Goal: Task Accomplishment & Management: Manage account settings

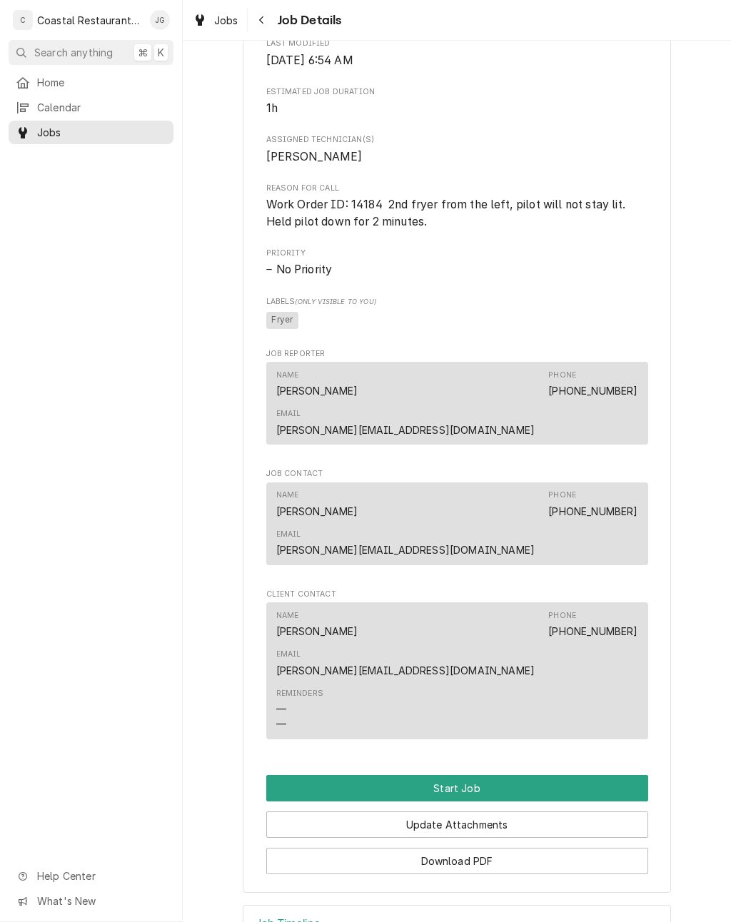
click at [485, 775] on button "Start Job" at bounding box center [457, 788] width 382 height 26
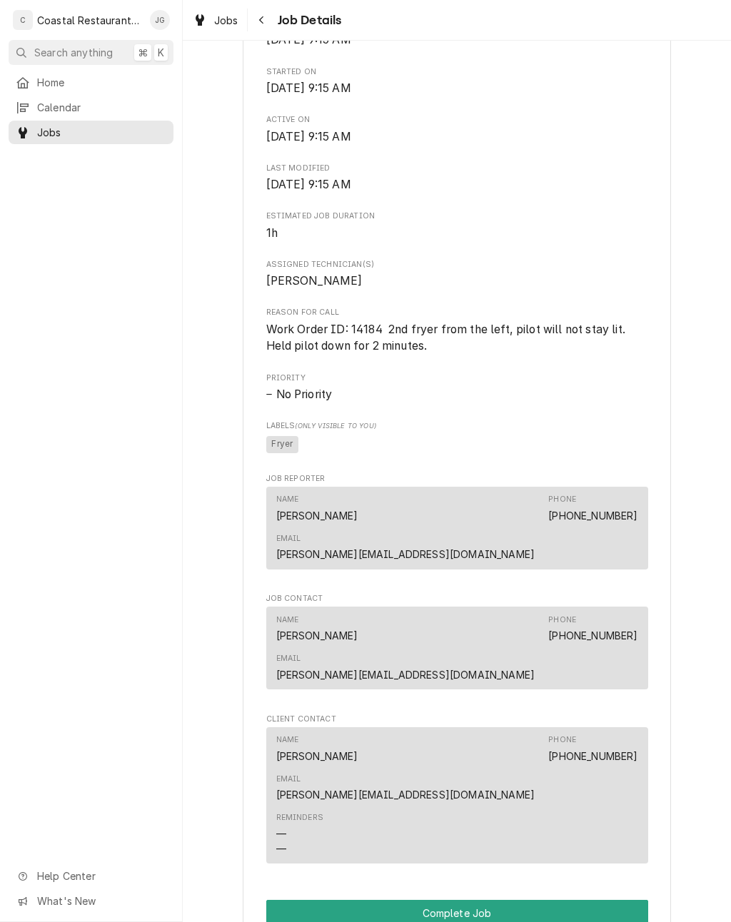
scroll to position [523, 0]
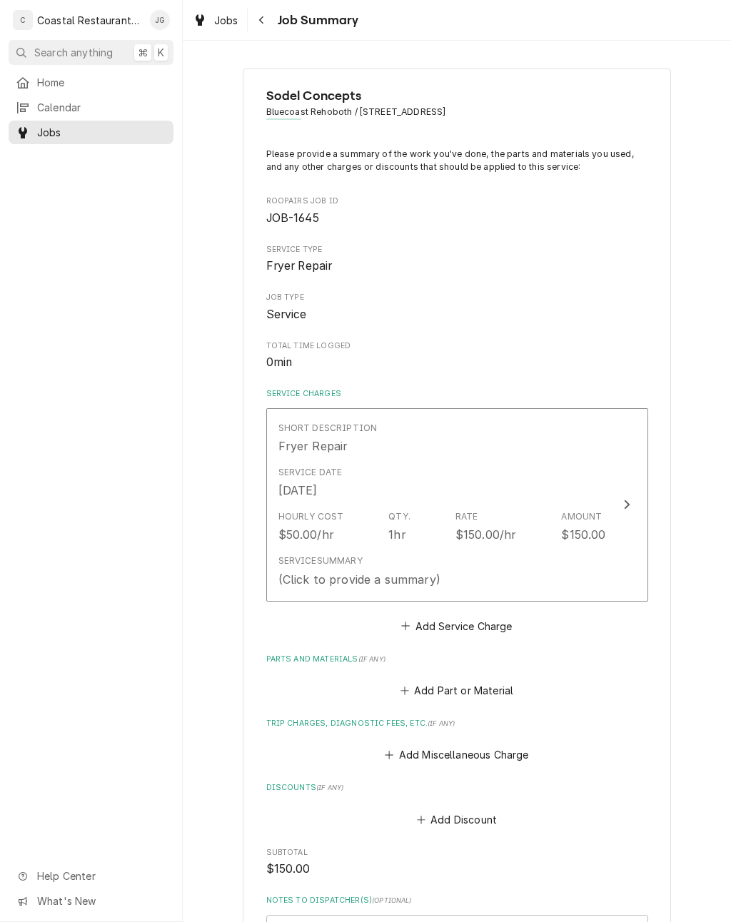
click at [409, 686] on icon "Parts and Materials" at bounding box center [404, 691] width 9 height 10
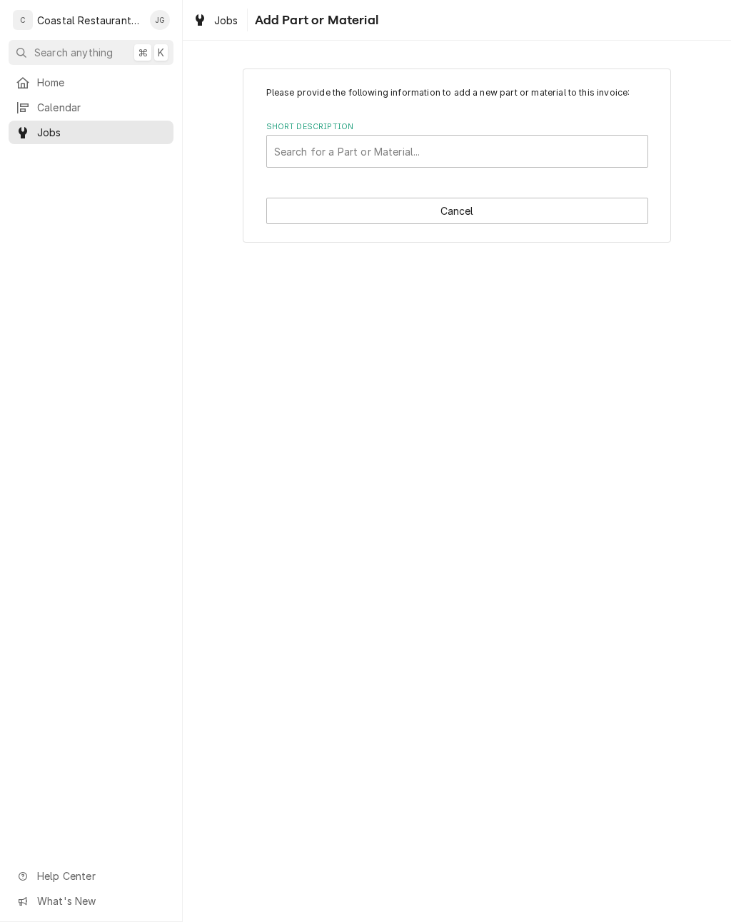
click at [488, 151] on div "Short Description" at bounding box center [457, 151] width 366 height 26
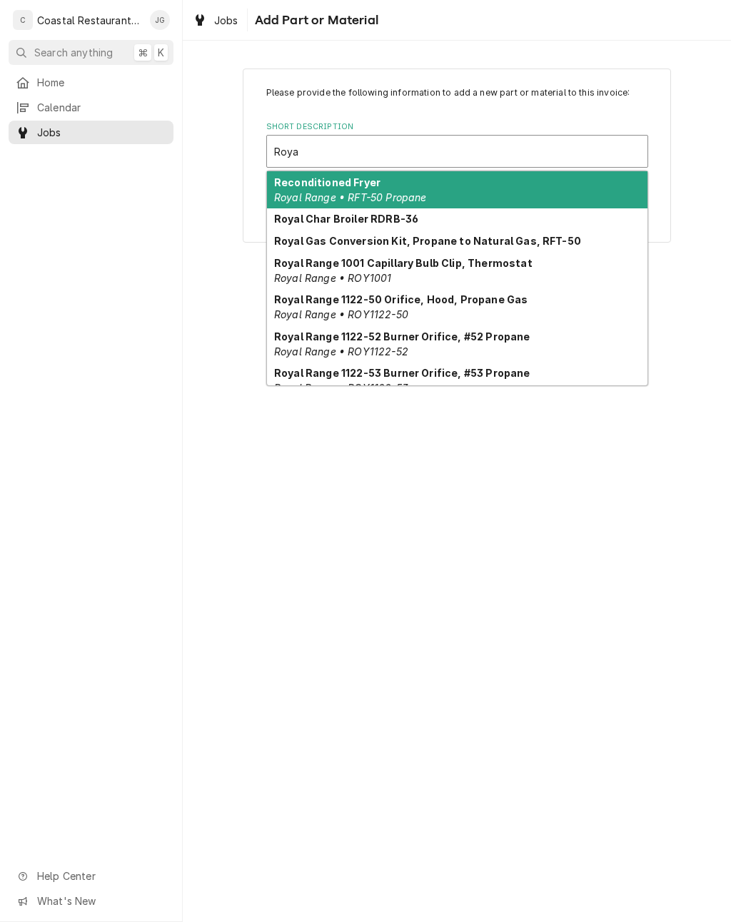
type input "Royal"
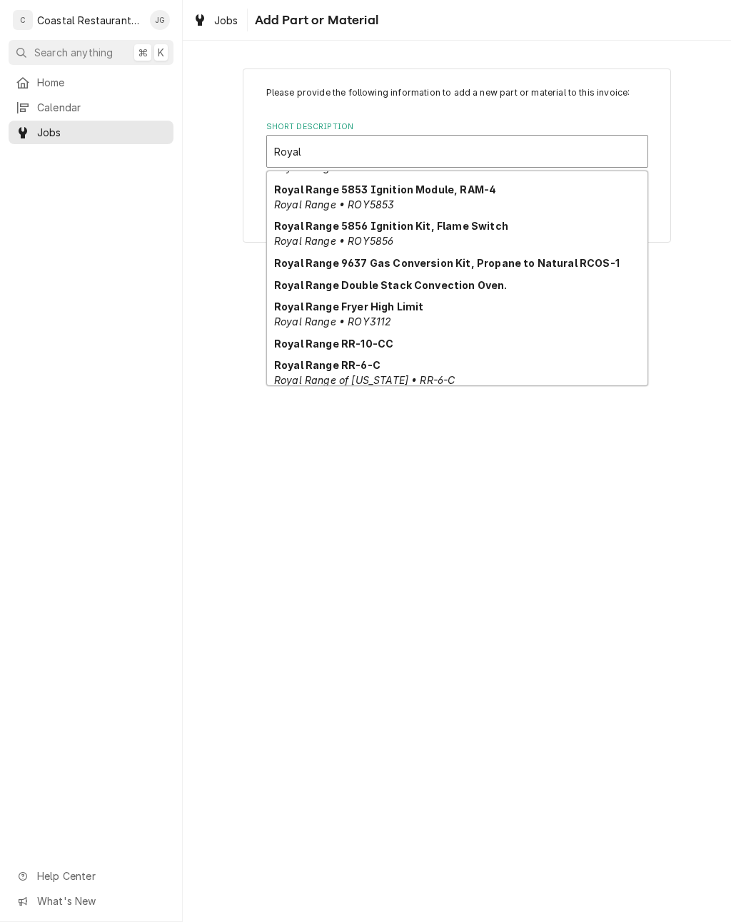
scroll to position [2014, 0]
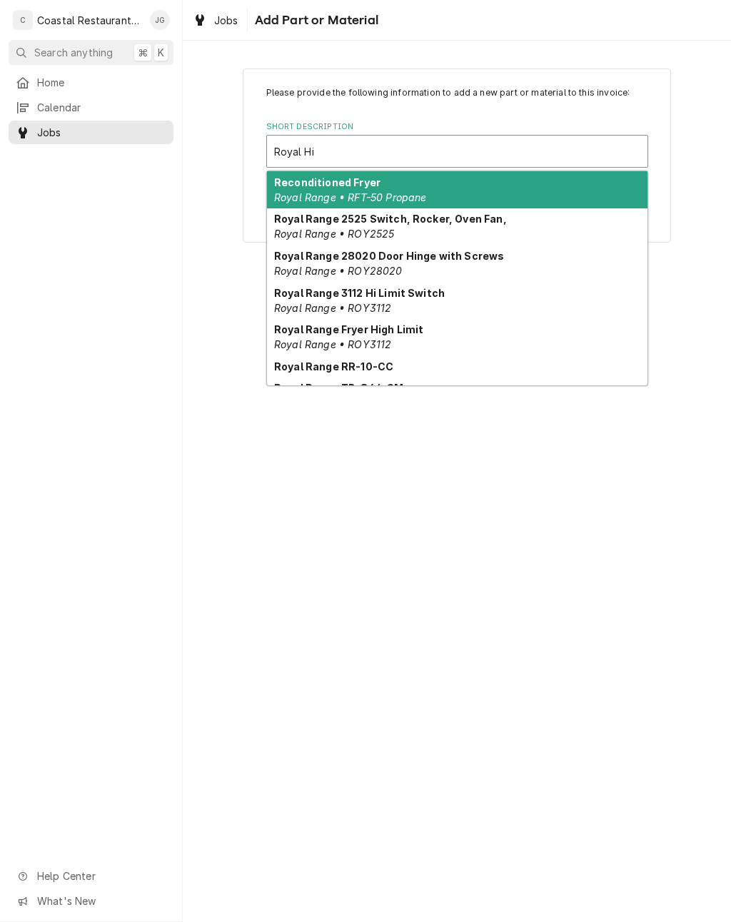
click at [379, 336] on div "Royal Range Fryer High Limit Royal Range • ROY3112" at bounding box center [457, 336] width 380 height 37
type input "Royal Hi"
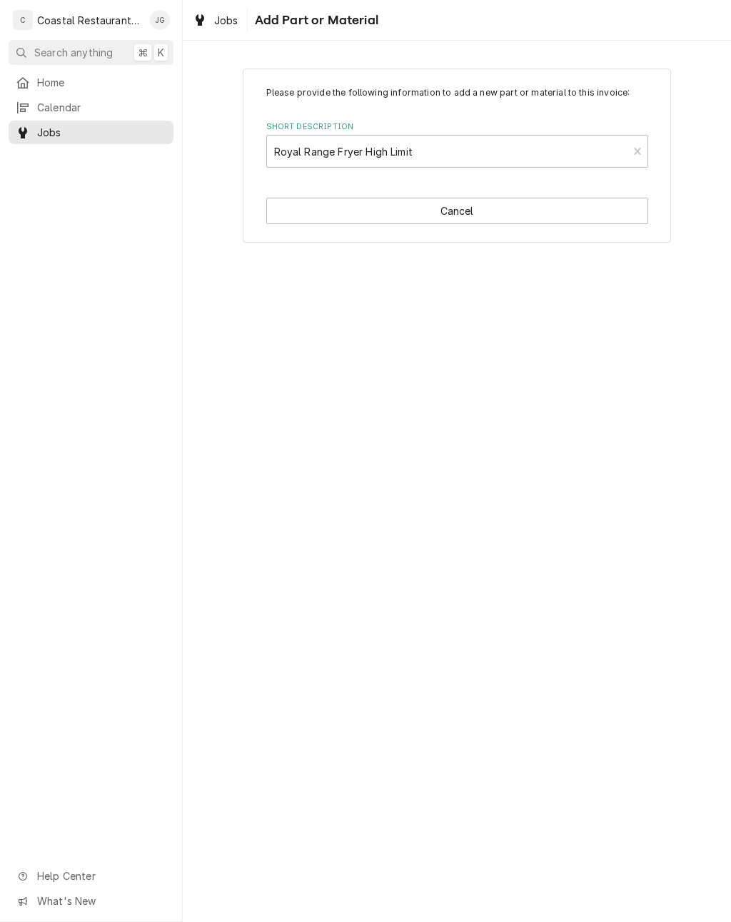
type textarea "x"
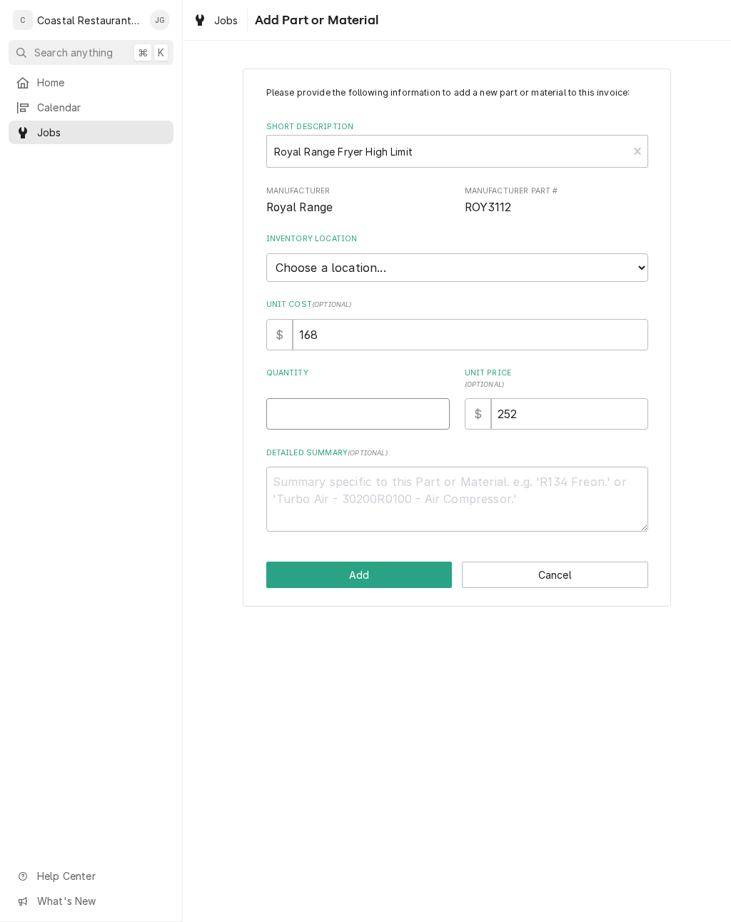
click at [362, 400] on input "Quantity" at bounding box center [357, 413] width 183 height 31
type input "1"
click at [364, 562] on button "Add" at bounding box center [359, 575] width 186 height 26
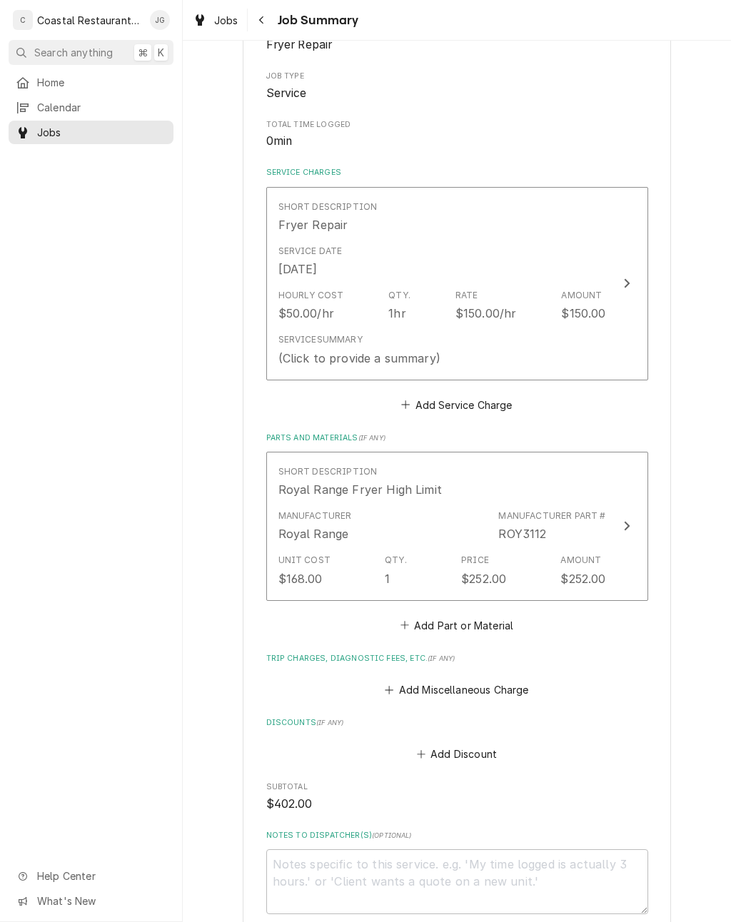
scroll to position [238, 0]
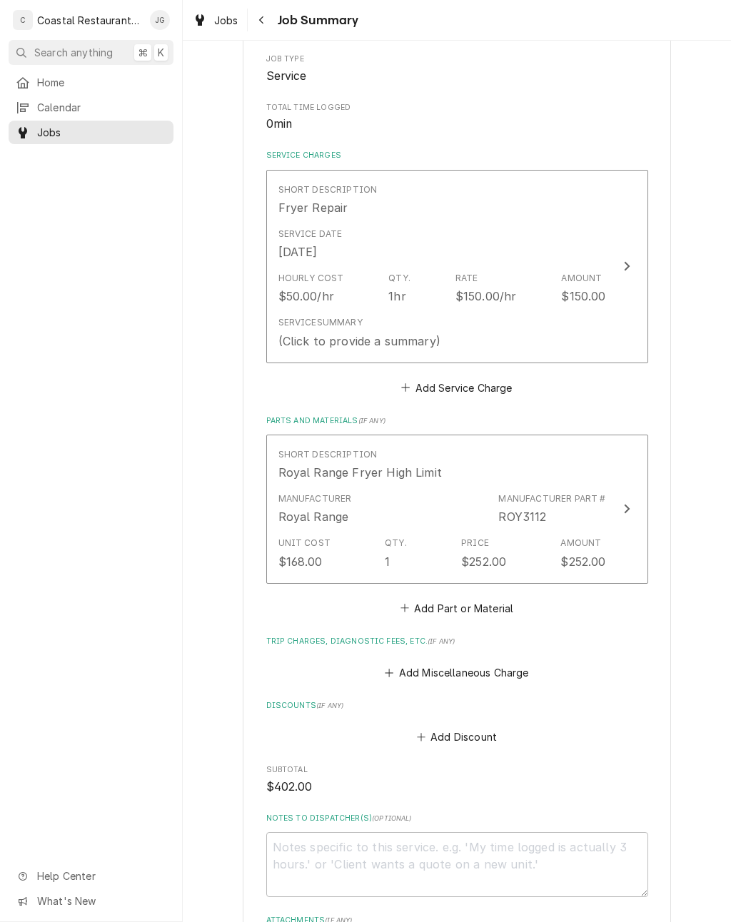
click at [393, 668] on icon "Trip Charges, Diagnostic Fees, etc." at bounding box center [389, 673] width 9 height 10
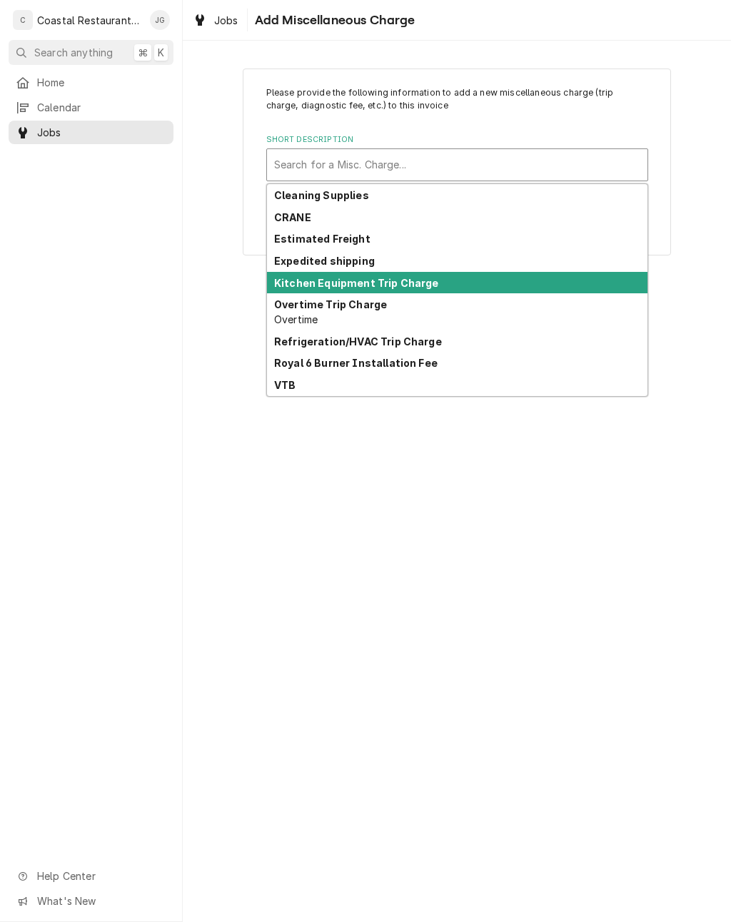
click at [396, 281] on strong "Kitchen Equipment Trip Charge" at bounding box center [356, 283] width 165 height 12
type textarea "x"
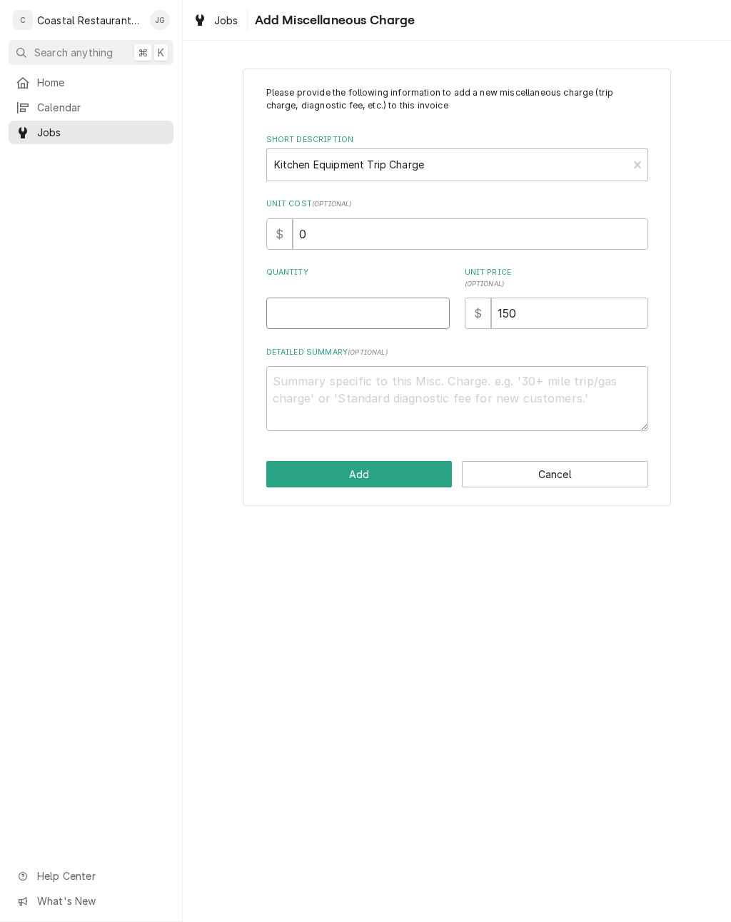
click at [362, 317] on input "Quantity" at bounding box center [357, 313] width 183 height 31
type input "1"
click at [367, 472] on button "Add" at bounding box center [359, 474] width 186 height 26
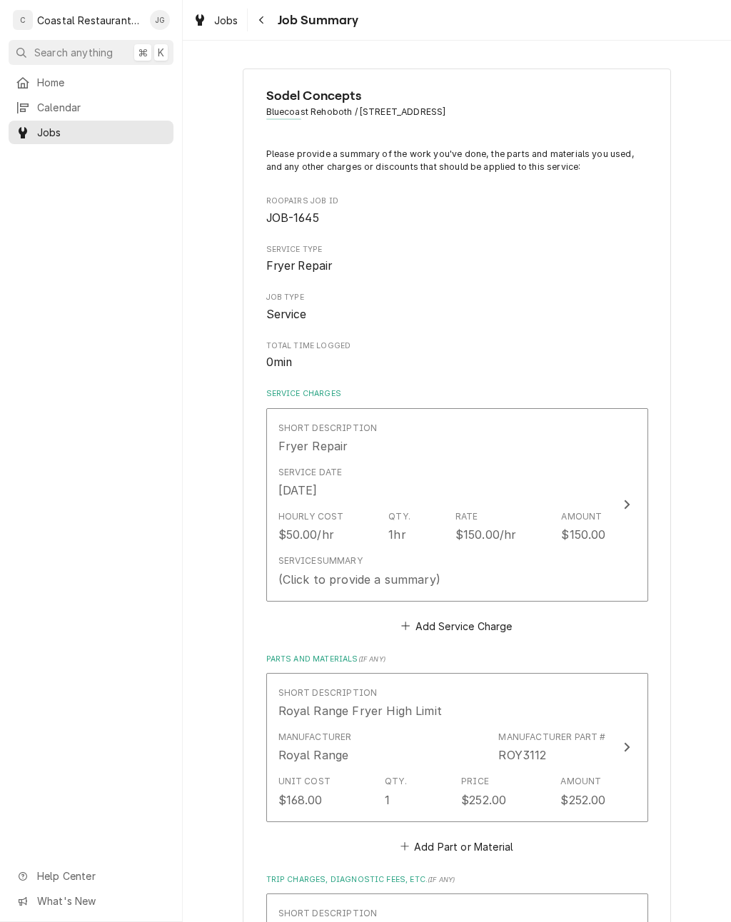
scroll to position [238, 0]
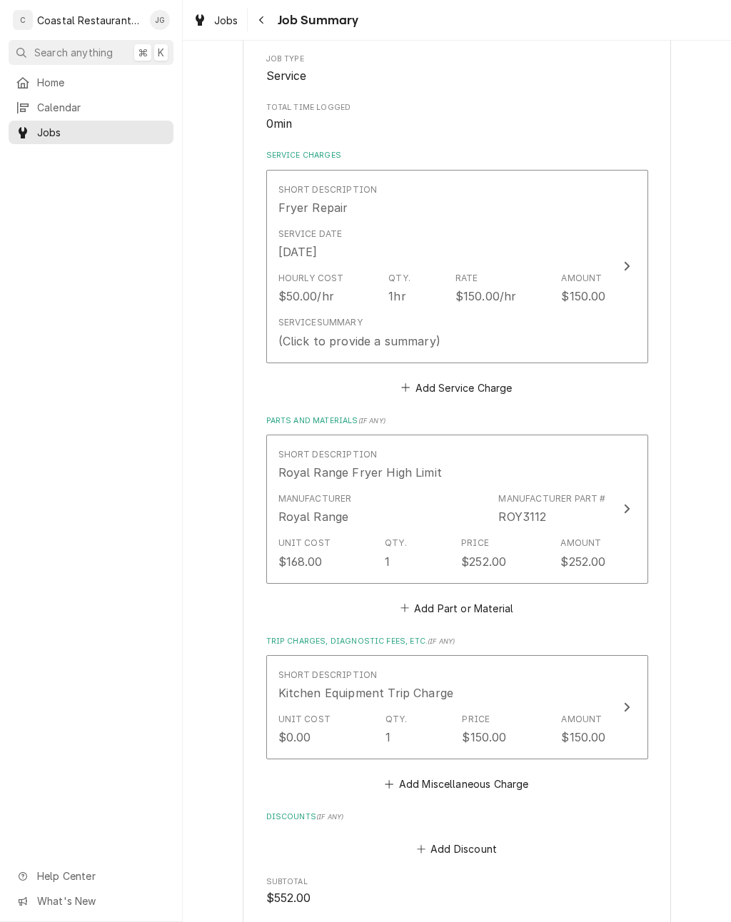
click at [427, 310] on div "Service Summary (Click to provide a summary)" at bounding box center [442, 332] width 328 height 44
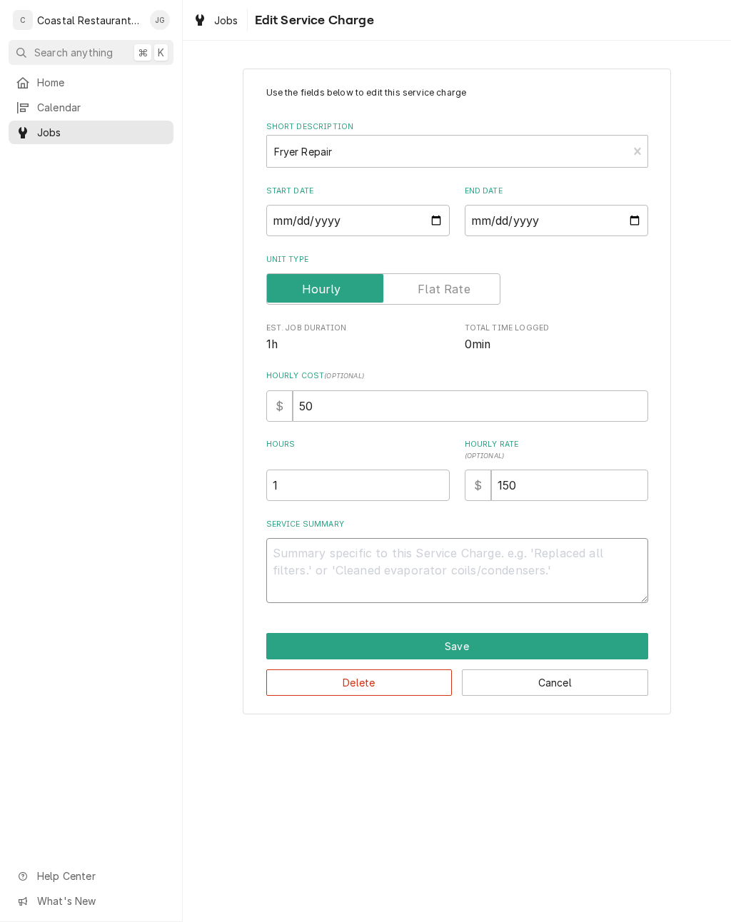
click at [334, 577] on textarea "Service Summary" at bounding box center [457, 570] width 382 height 65
type textarea "x"
type textarea "Fo"
type textarea "x"
type textarea "Fou"
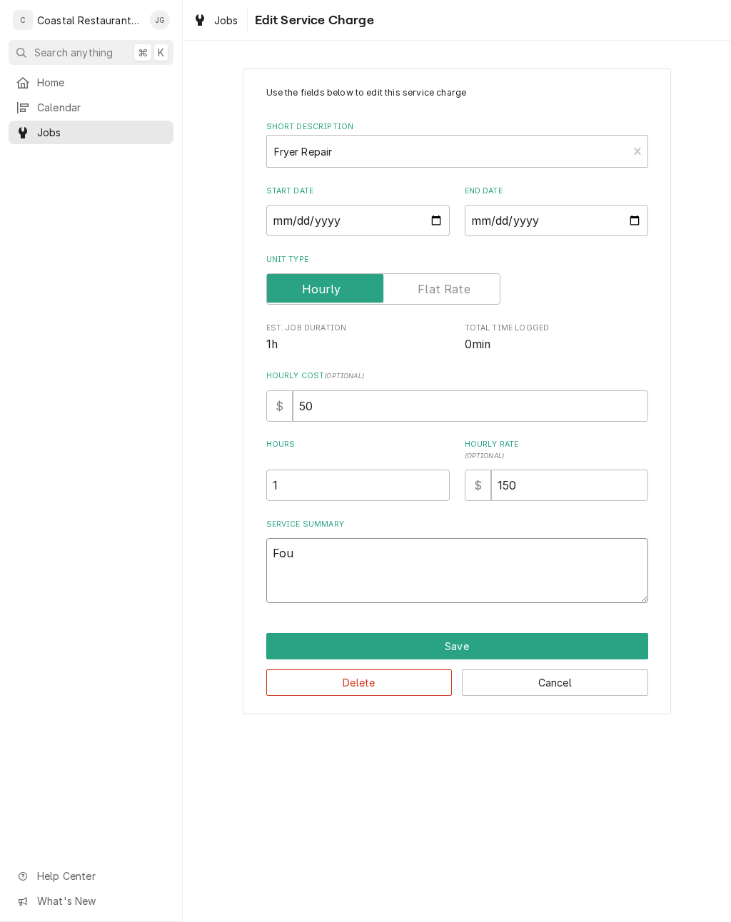
type textarea "x"
type textarea "Found"
type textarea "x"
type textarea "Found"
type textarea "x"
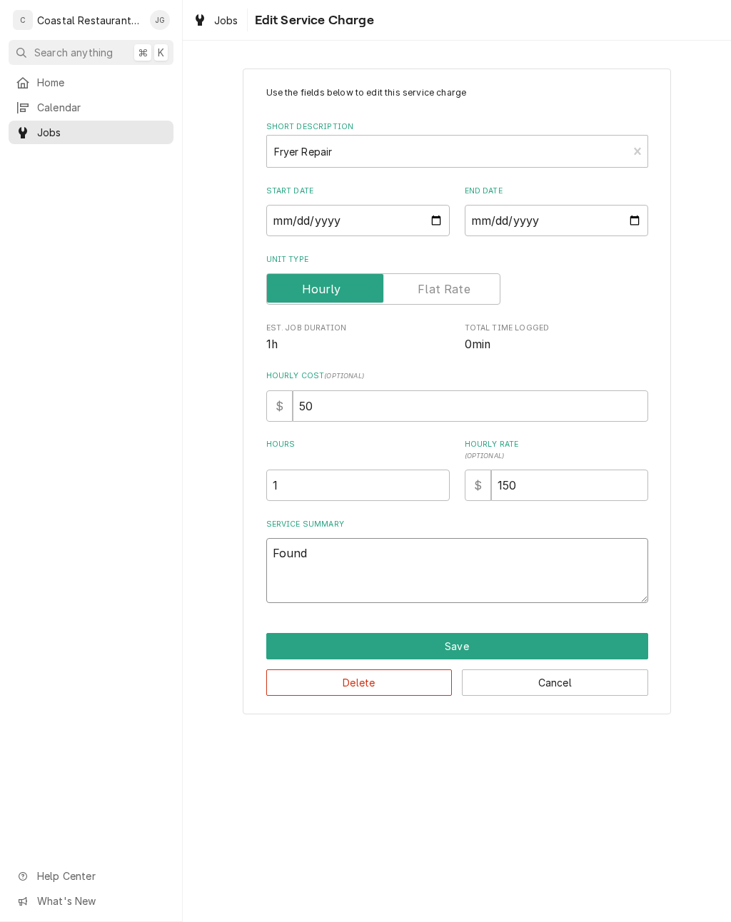
type textarea "Found p"
type textarea "x"
type textarea "Found pi"
type textarea "x"
type textarea "Found pilo"
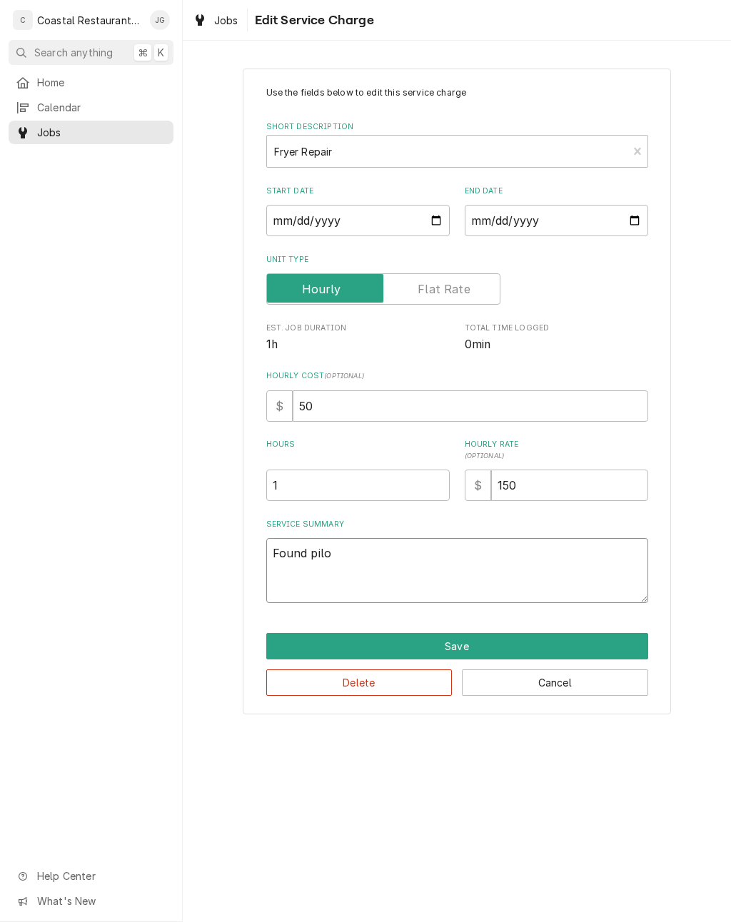
type textarea "x"
type textarea "Found pilot"
type textarea "x"
type textarea "Found Pilot"
type textarea "x"
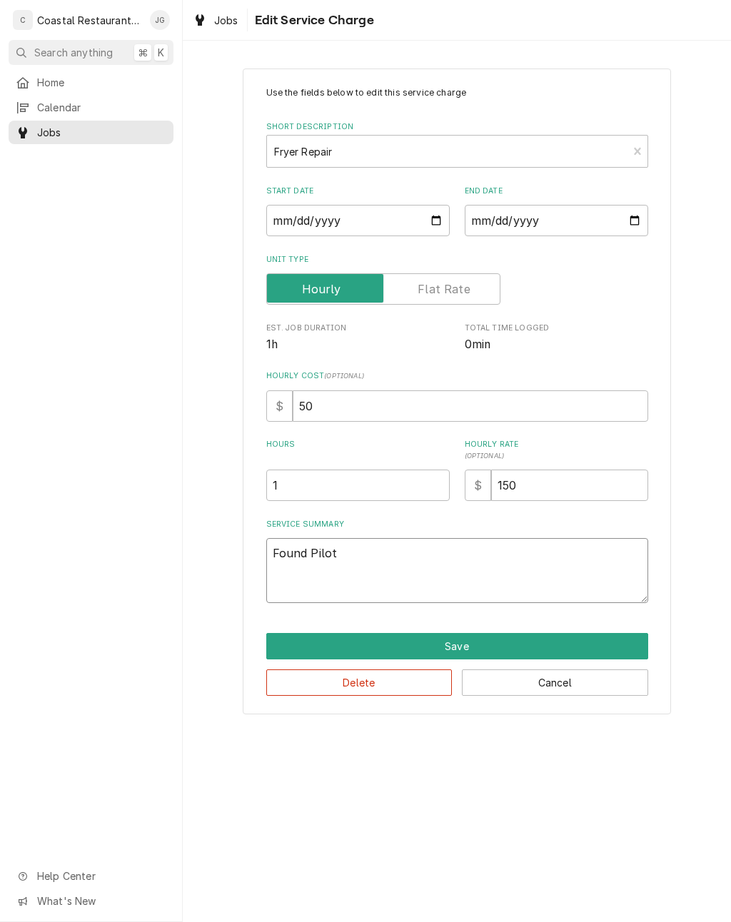
type textarea "Found Pilot o"
type textarea "x"
type textarea "Found Pilot ou"
type textarea "x"
type textarea "Found Pilot out"
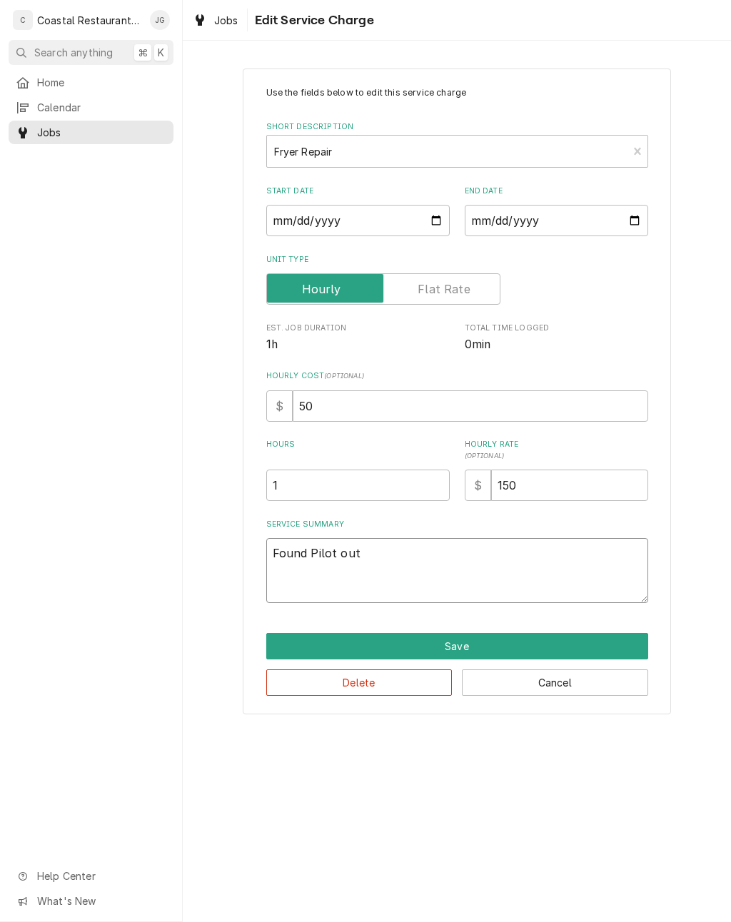
type textarea "x"
type textarea "Found Pilot out t"
type textarea "x"
type textarea "Found Pilot out tr"
type textarea "x"
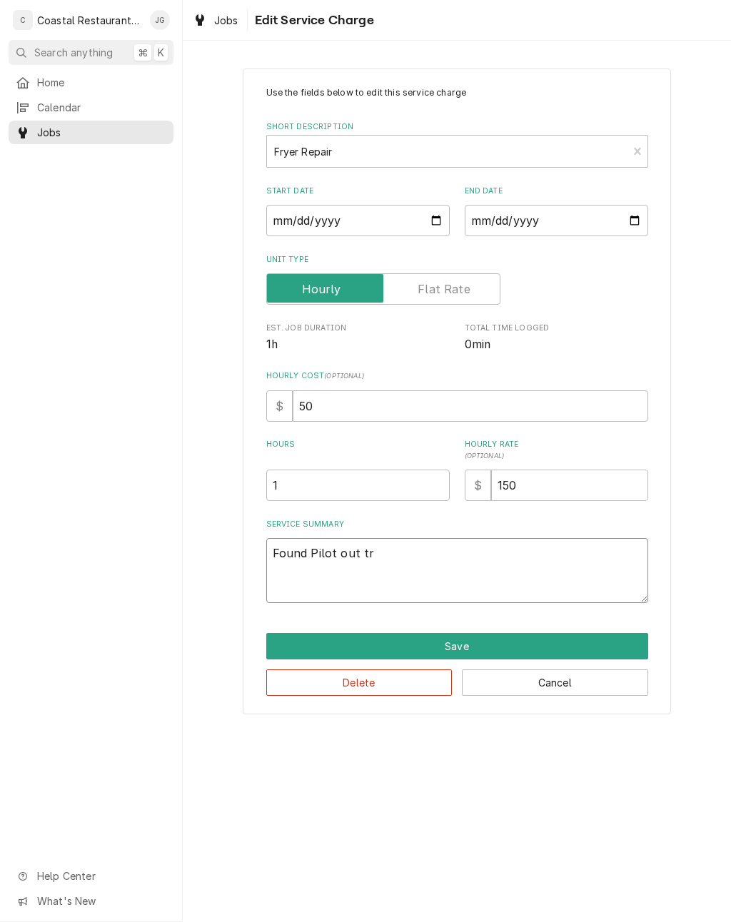
type textarea "Found Pilot out tri"
type textarea "x"
type textarea "Found Pilot out trie"
type textarea "x"
type textarea "Found Pilot out tried"
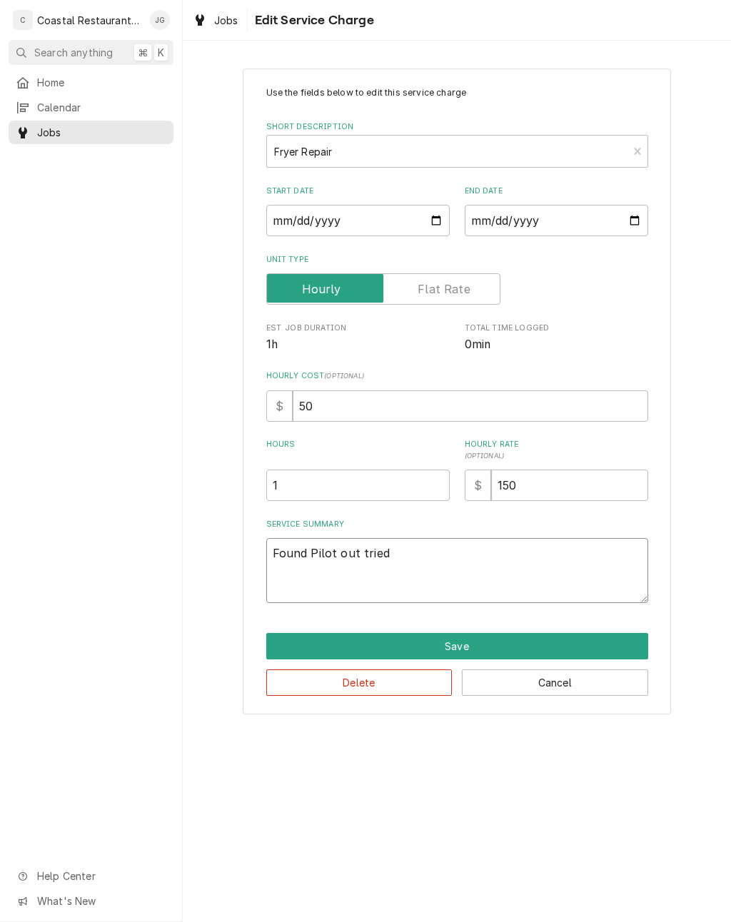
type textarea "x"
type textarea "Found Pilot out tried"
type textarea "x"
type textarea "Found Pilot out tried li"
type textarea "x"
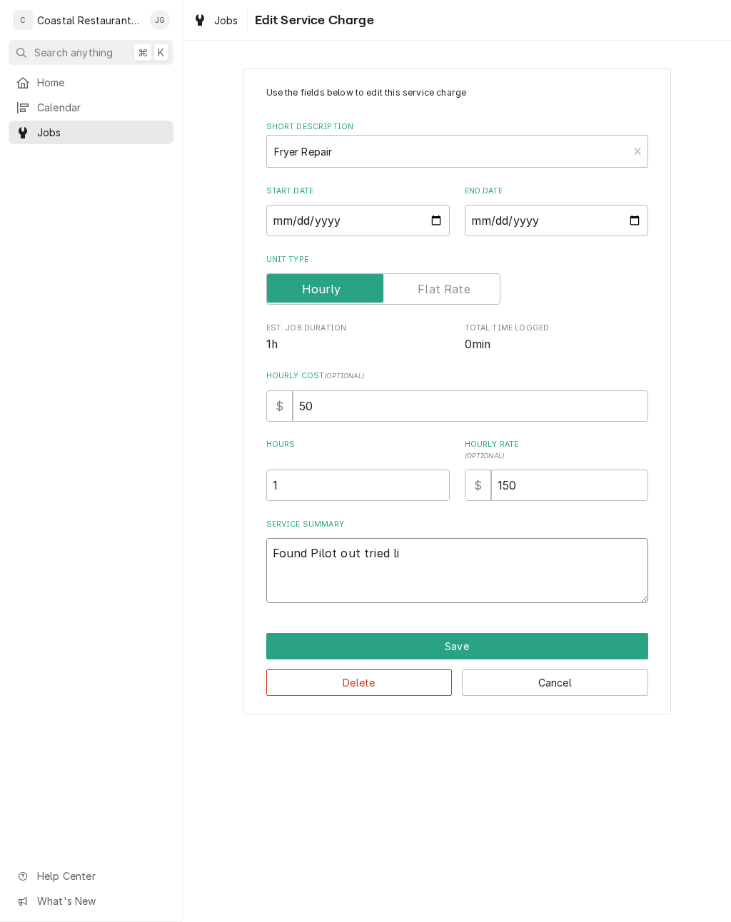
type textarea "Found Pilot out tried lig"
type textarea "x"
type textarea "Found Pilot out tried ligh"
type textarea "x"
type textarea "Found Pilot out tried light"
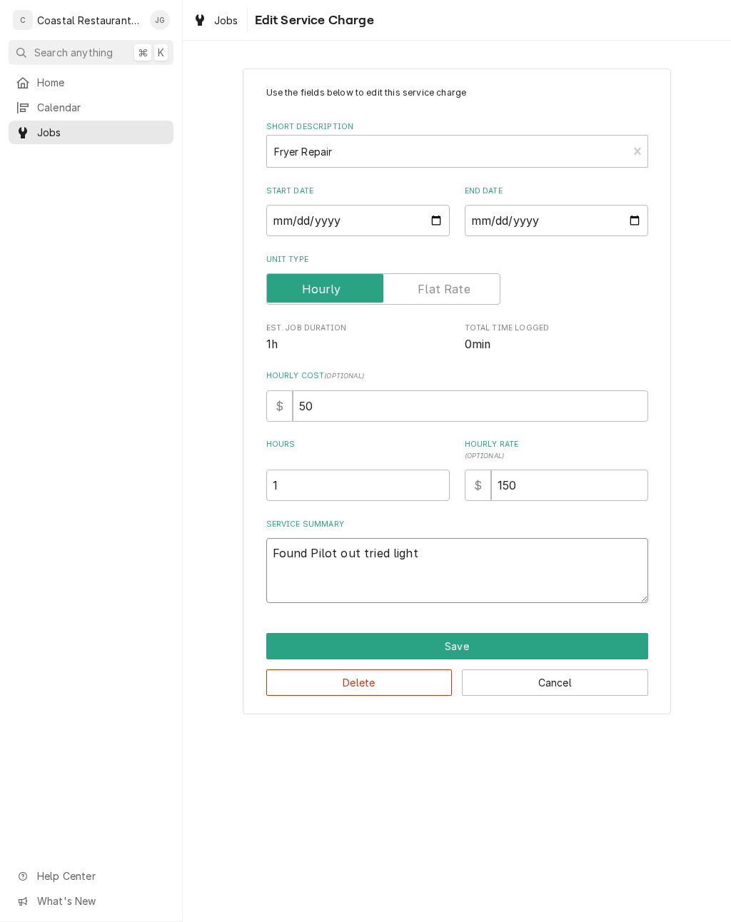
type textarea "x"
type textarea "Found Pilot out tried lighting"
type textarea "x"
type textarea "Found Pilot out tried lighting p"
type textarea "x"
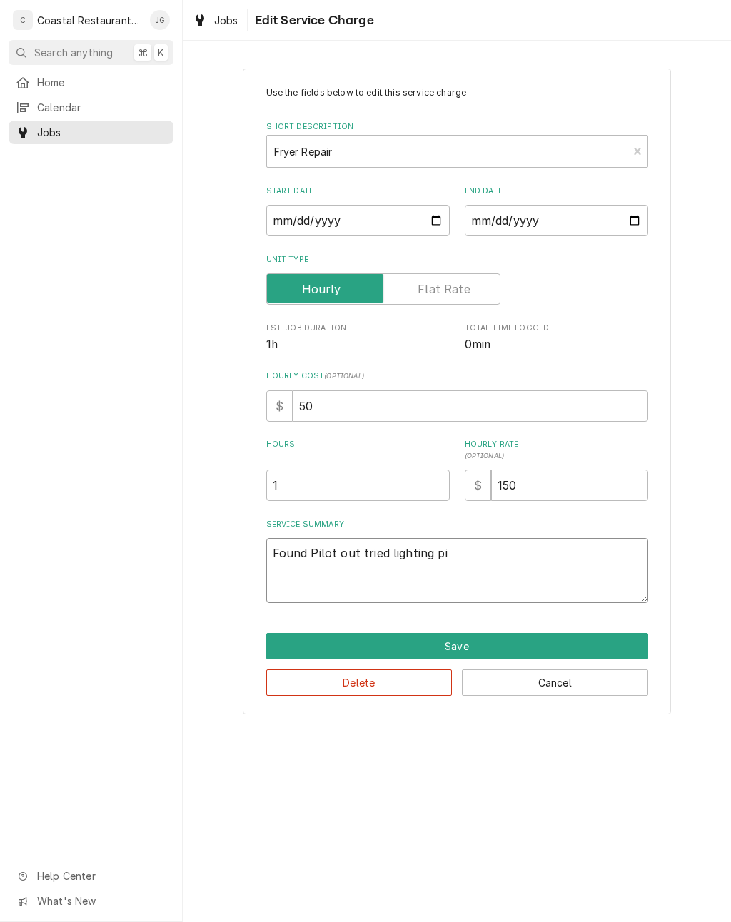
type textarea "Found Pilot out tried lighting pil"
type textarea "x"
type textarea "Found Pilot out tried lighting pilo"
type textarea "x"
type textarea "Found Pilot out tried lighting pilot"
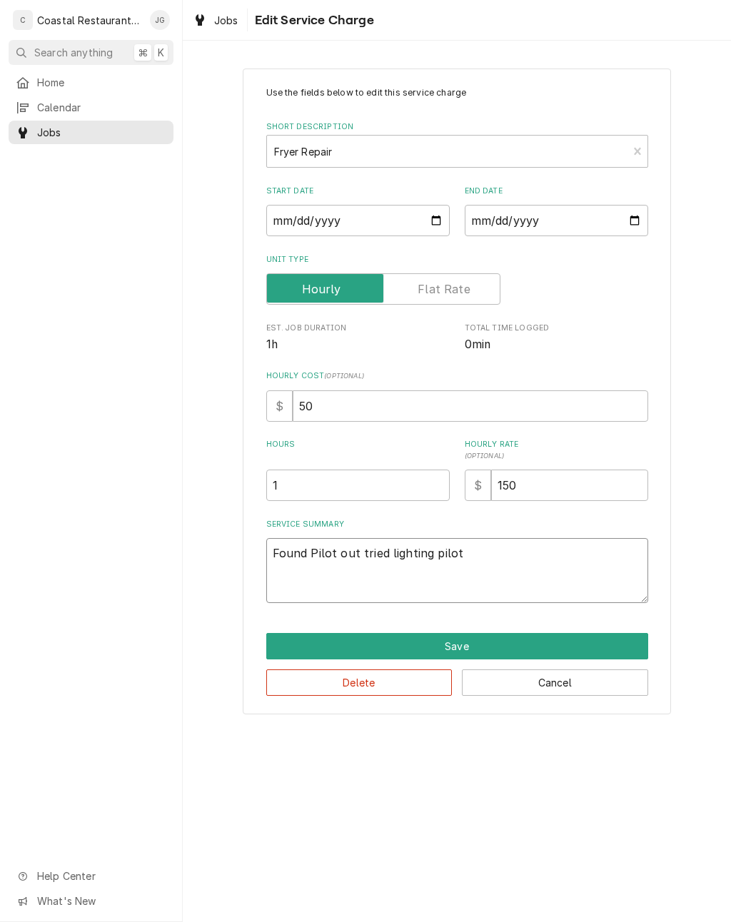
type textarea "x"
type textarea "Found Pilot out tried lighting Pilot"
type textarea "x"
type textarea "Found Pilot out tried lighting Pilot w"
type textarea "x"
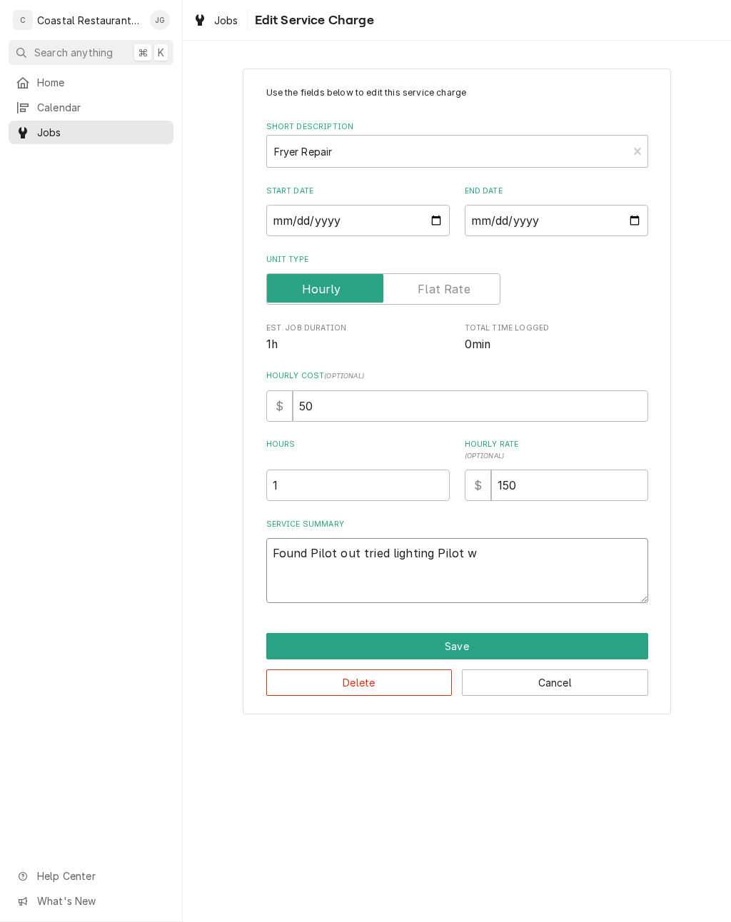
type textarea "Found Pilot out tried lighting Pilot wo"
type textarea "x"
type textarea "Found Pilot out tried lighting Pilot woul"
type textarea "x"
type textarea "Found Pilot out tried lighting Pilot would"
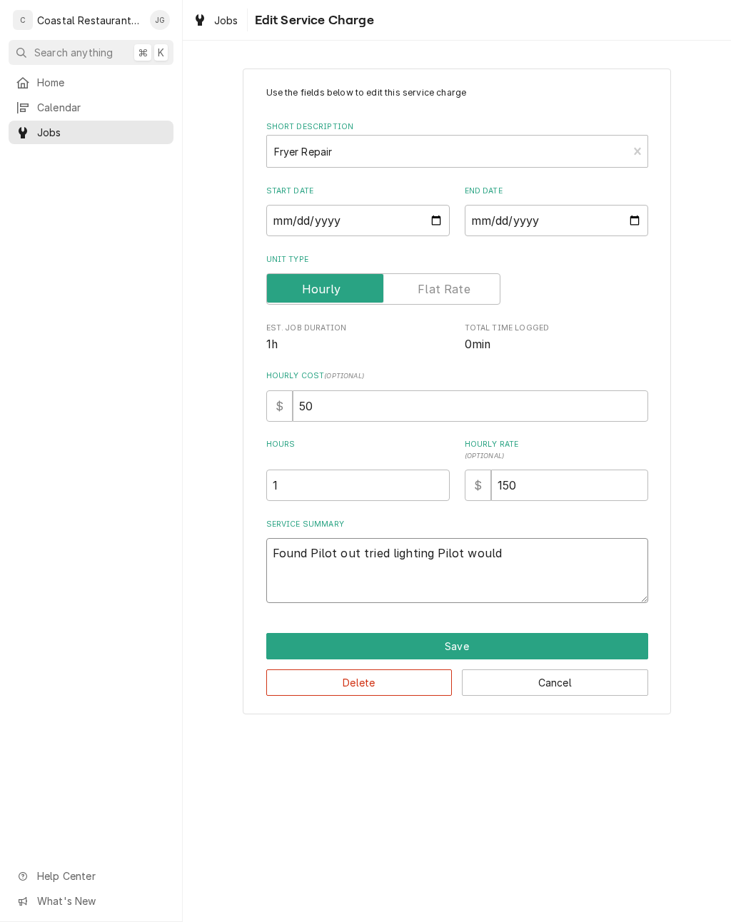
type textarea "x"
type textarea "Found Pilot out tried lighting Pilot wouldn"
type textarea "x"
type textarea "Found Pilot out tried lighting Pilot wouldn’t"
type textarea "x"
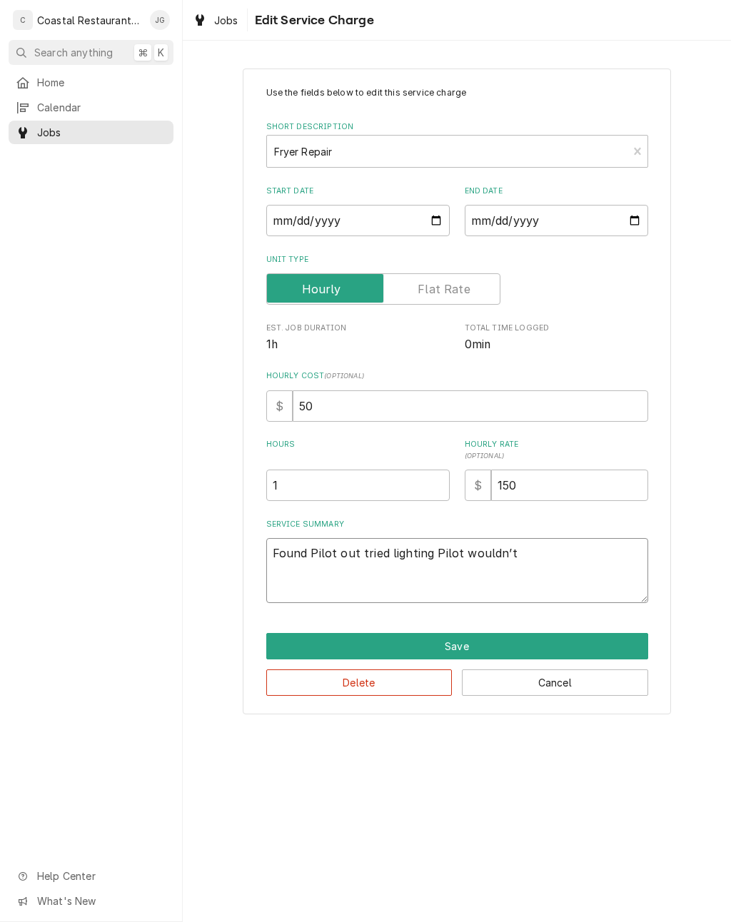
type textarea "Found Pilot out tried lighting Pilot wouldn’t h"
type textarea "x"
type textarea "Found Pilot out tried lighting Pilot wouldn’t ho"
type textarea "x"
type textarea "Found Pilot out tried lighting Pilot wouldn’t hold"
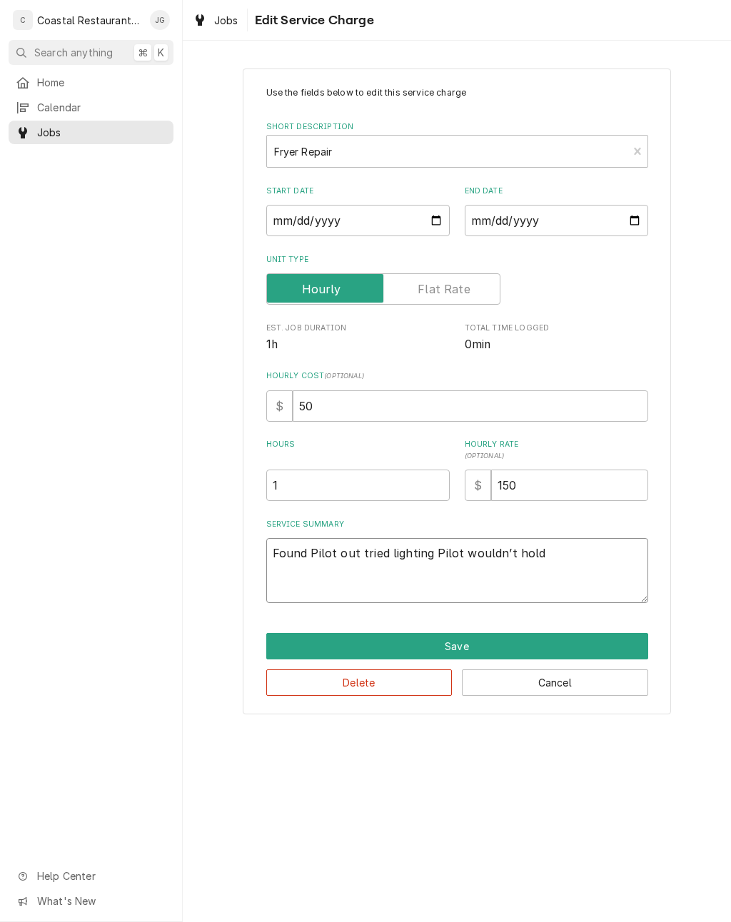
type textarea "x"
type textarea "Found Pilot out tried lighting Pilot wouldn’t hold."
type textarea "x"
type textarea "Found Pilot out tried lighting Pilot wouldn’t hold. J"
type textarea "x"
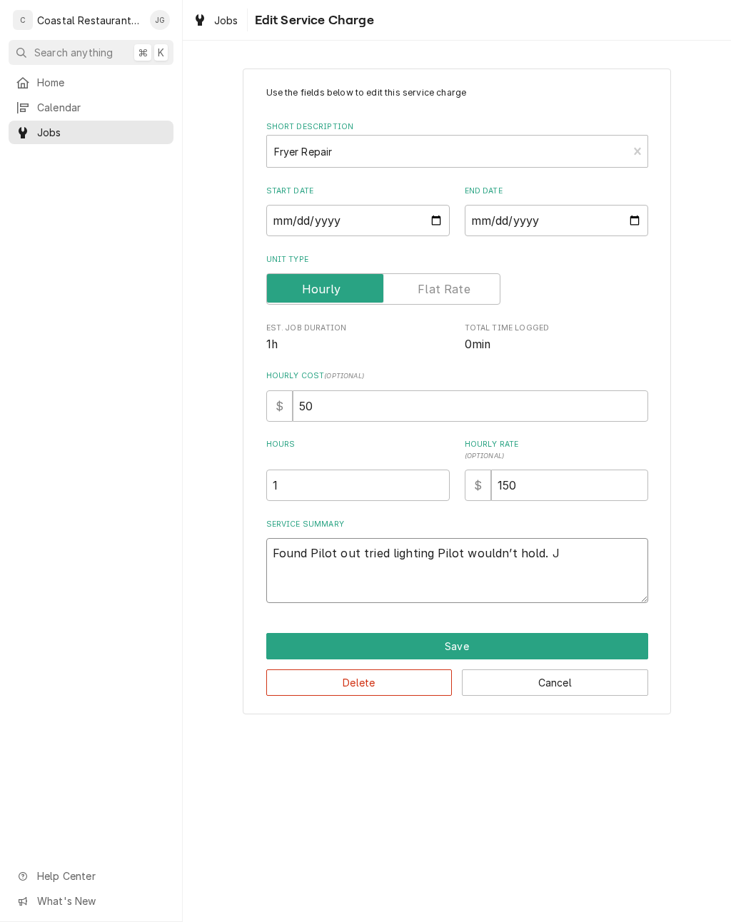
type textarea "Found Pilot out tried lighting Pilot wouldn’t hold. Ju"
type textarea "x"
type textarea "Found Pilot out tried lighting Pilot wouldn’t hold. Jum"
type textarea "x"
type textarea "Found Pilot out tried lighting Pilot wouldn’t hold. Jump"
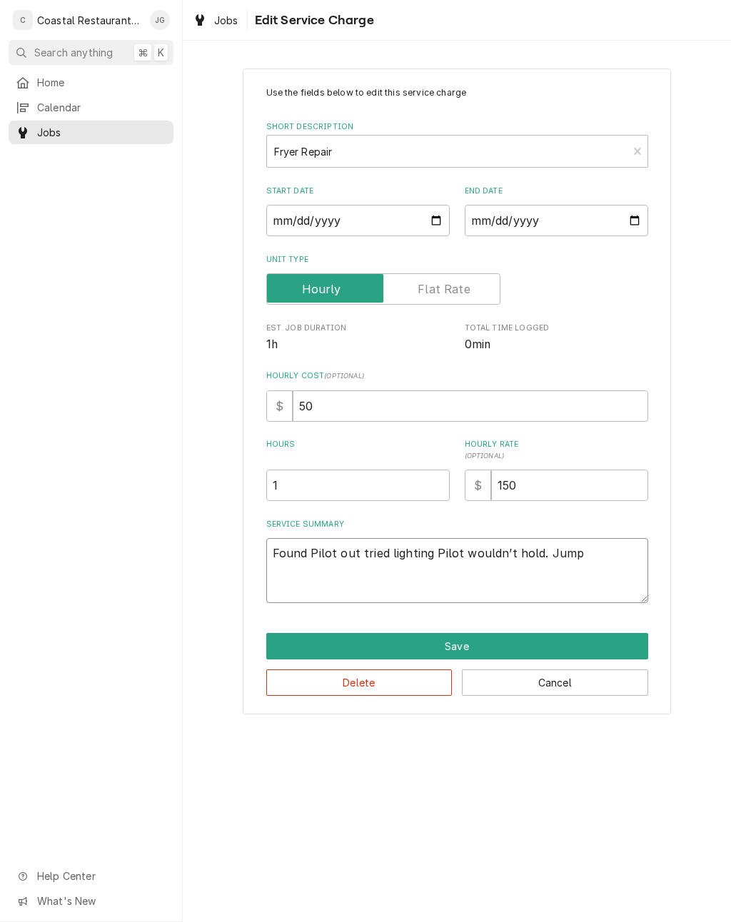
type textarea "x"
type textarea "Found Pilot out tried lighting Pilot wouldn’t hold. Jumpe"
type textarea "x"
type textarea "Found Pilot out tried lighting Pilot wouldn’t hold. Jumped"
type textarea "x"
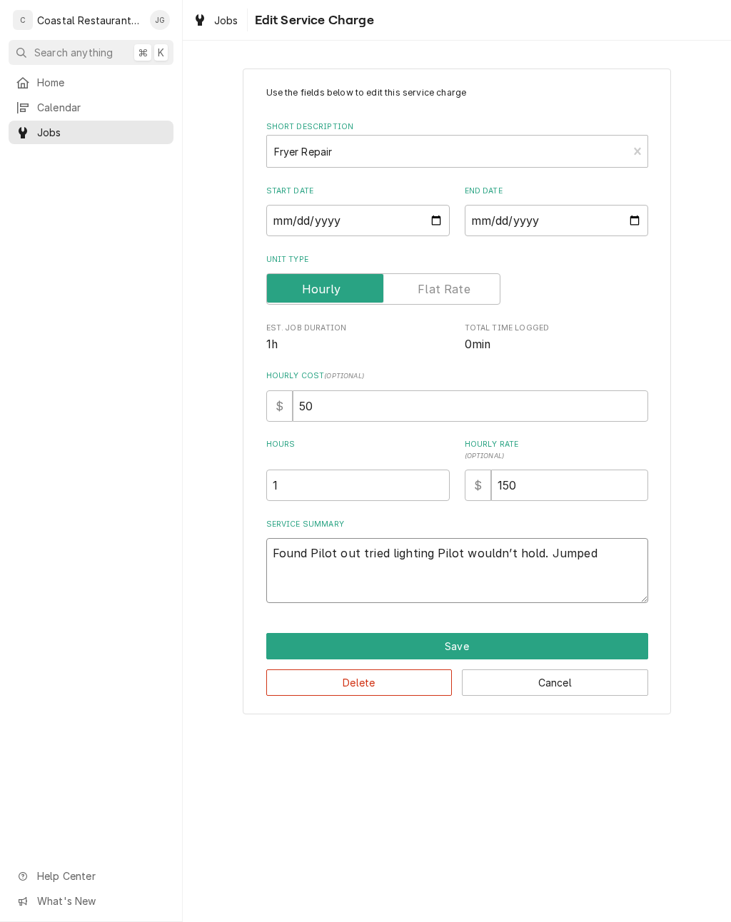
type textarea "Found Pilot out tried lighting Pilot wouldn’t hold. Jumped o"
type textarea "x"
type textarea "Found Pilot out tried lighting Pilot wouldn’t hold. Jumped ou"
type textarea "x"
type textarea "Found Pilot out tried lighting Pilot wouldn’t hold. Jumped out"
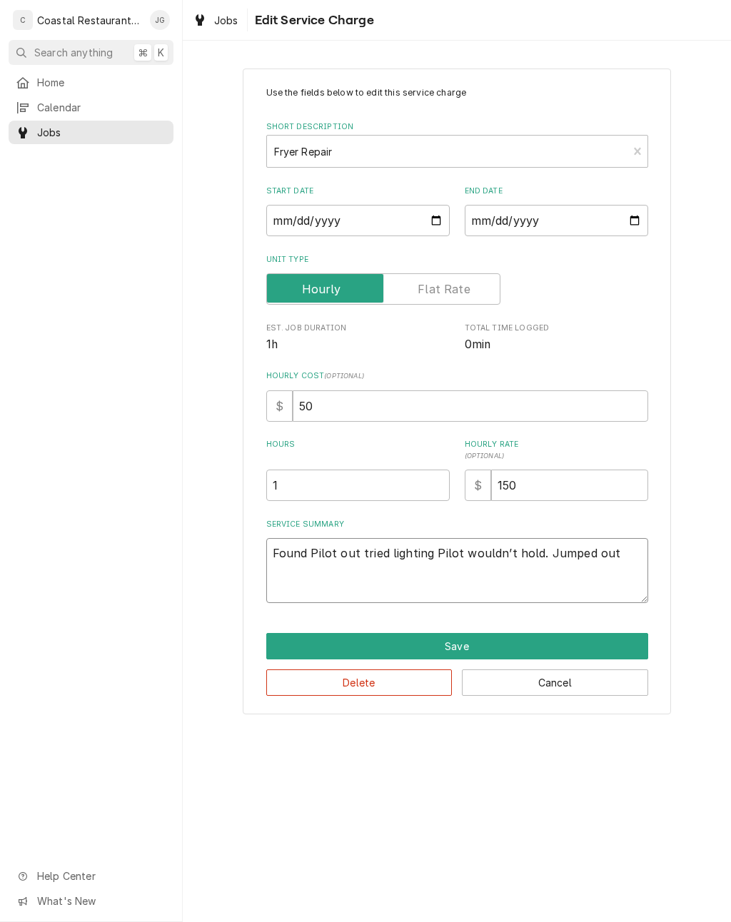
type textarea "x"
type textarea "Found Pilot out tried lighting Pilot wouldn’t hold. Jumped out"
type textarea "x"
type textarea "Found Pilot out tried lighting Pilot wouldn’t hold. Jumped out h"
type textarea "x"
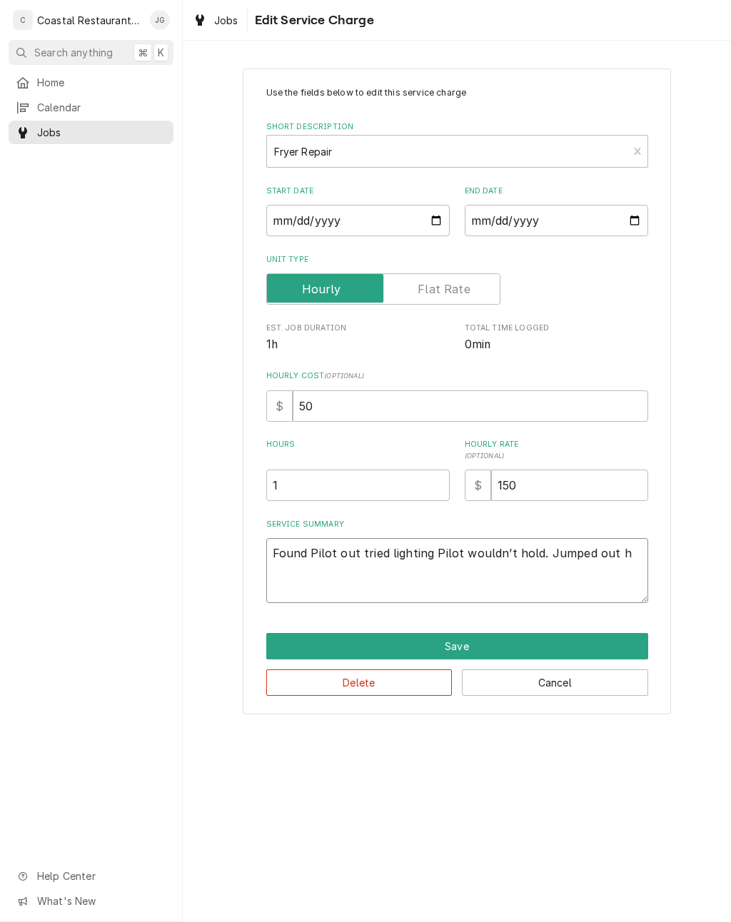
type textarea "Found Pilot out tried lighting Pilot wouldn’t hold. Jumped out hi"
type textarea "x"
type textarea "Found Pilot out tried lighting Pilot wouldn’t hold. Jumped out hi"
type textarea "x"
type textarea "Found Pilot out tried lighting Pilot wouldn’t hold. Jumped out hi l"
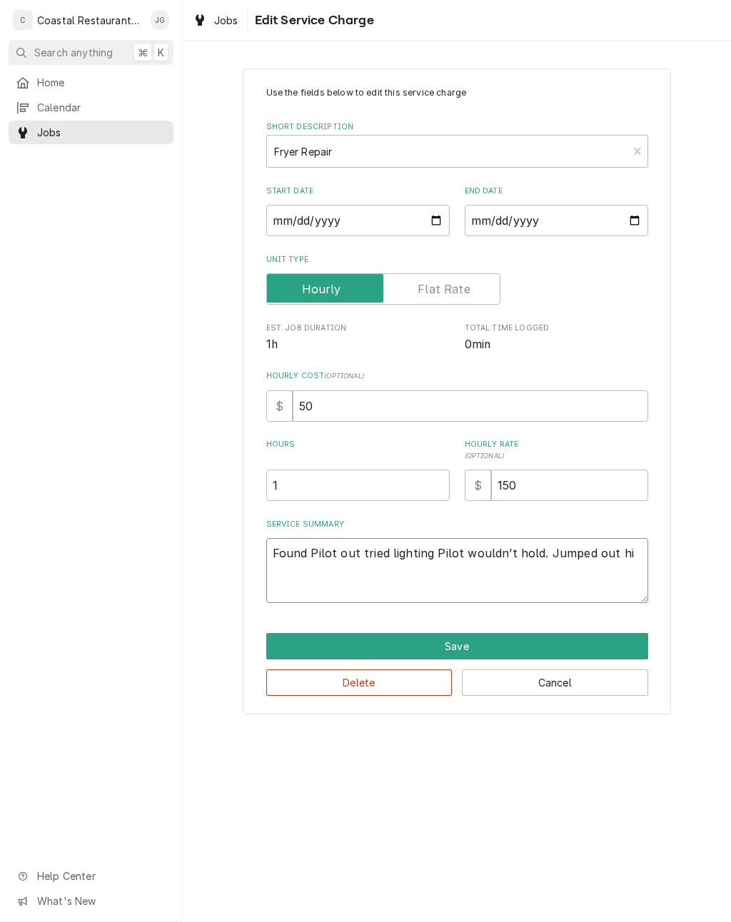
type textarea "x"
type textarea "Found Pilot out tried lighting Pilot wouldn’t hold. Jumped out hi li"
type textarea "x"
type textarea "Found Pilot out tried lighting Pilot wouldn’t hold. Jumped out hi lim"
type textarea "x"
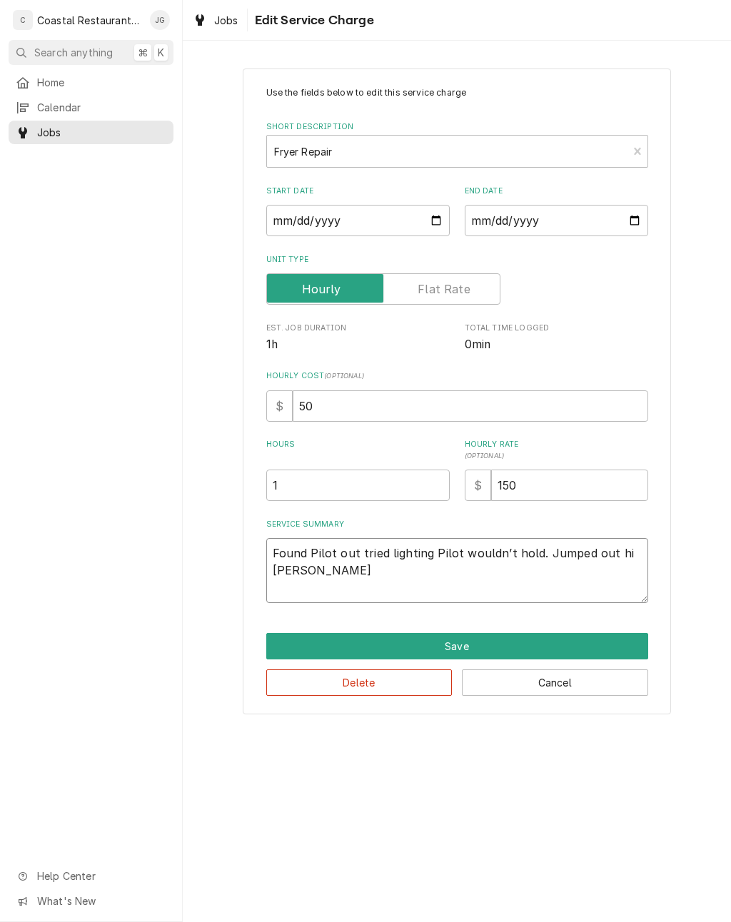
type textarea "Found Pilot out tried lighting Pilot wouldn’t hold. Jumped out hi limi"
type textarea "x"
type textarea "Found Pilot out tried lighting Pilot wouldn’t hold. Jumped out hi limit"
type textarea "x"
type textarea "Found Pilot out tried lighting Pilot wouldn’t hold. Jumped out hi limit"
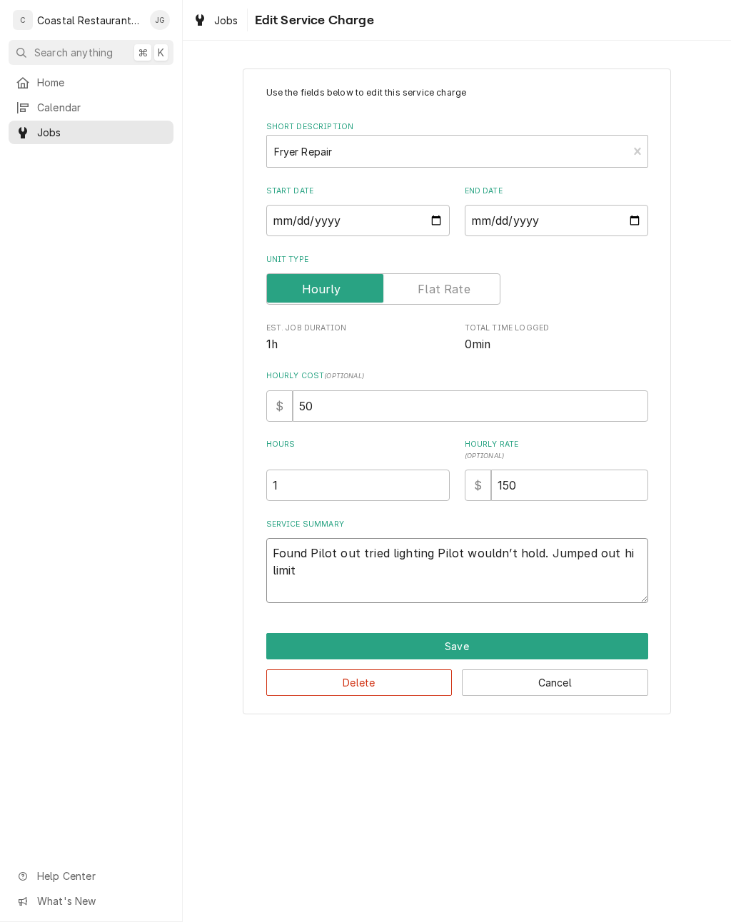
type textarea "x"
type textarea "Found Pilot out tried lighting Pilot wouldn’t hold. Jumped out hi limit f"
type textarea "x"
type textarea "Found Pilot out tried lighting Pilot wouldn’t hold. Jumped out hi limit fo"
type textarea "x"
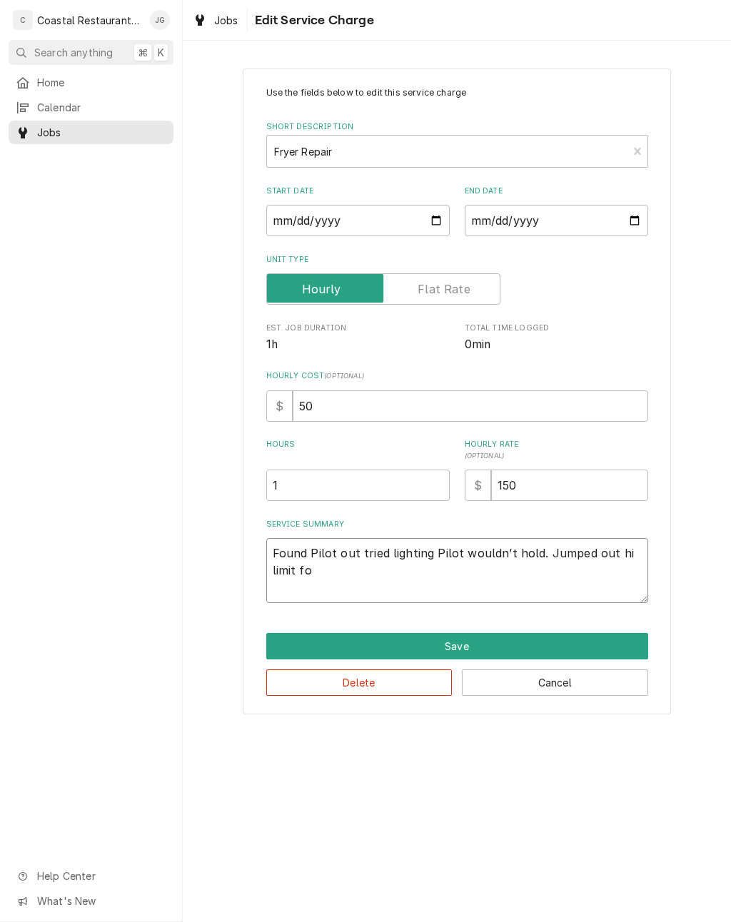
type textarea "Found Pilot out tried lighting Pilot wouldn’t hold. Jumped out hi limit fou"
type textarea "x"
type textarea "Found Pilot out tried lighting Pilot wouldn’t hold. Jumped out hi limit found"
type textarea "x"
type textarea "Found Pilot out tried lighting Pilot wouldn’t hold. Jumped out hi limit found p"
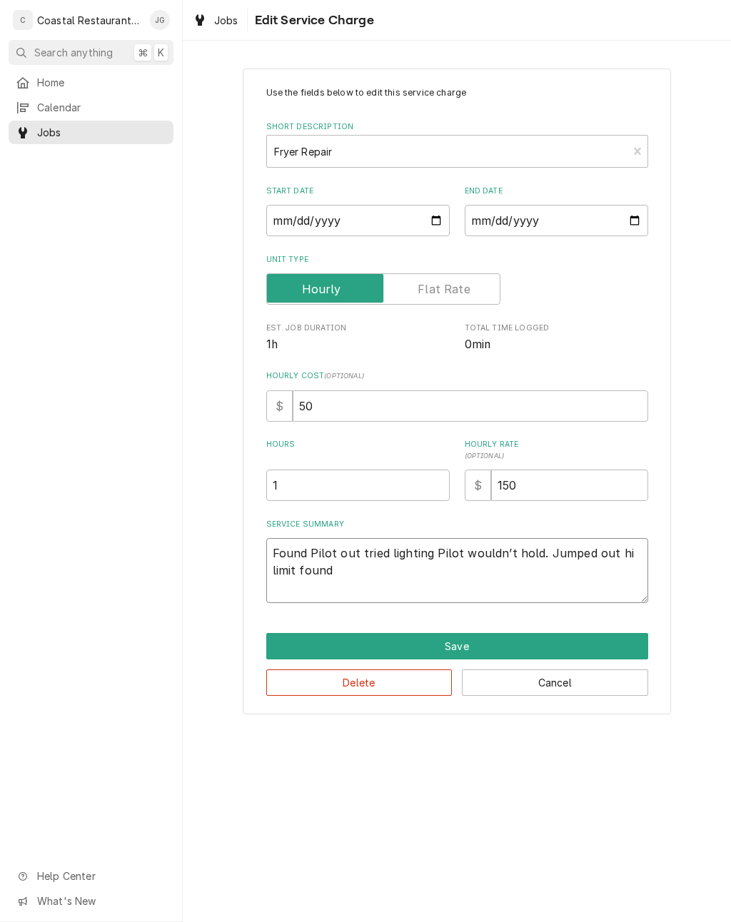
type textarea "x"
type textarea "Found Pilot out tried lighting Pilot wouldn’t hold. Jumped out hi limit found pi"
type textarea "x"
type textarea "Found Pilot out tried lighting Pilot wouldn’t hold. Jumped out hi limit found p…"
type textarea "x"
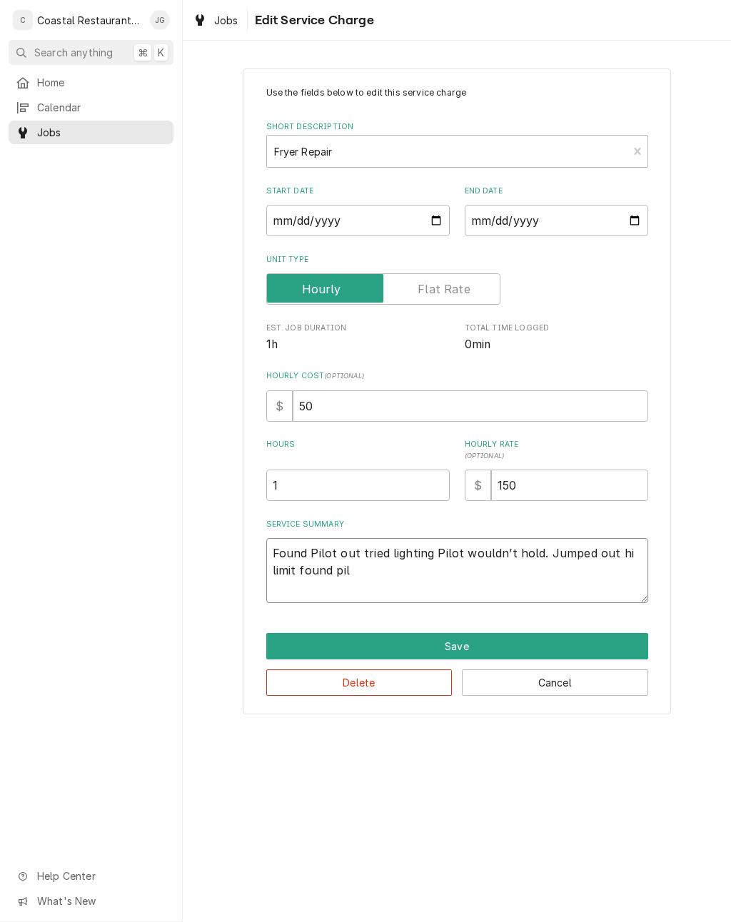
type textarea "Found Pilot out tried lighting Pilot wouldn’t hold. Jumped out hi limit found p…"
type textarea "x"
type textarea "Found Pilot out tried lighting Pilot wouldn’t hold. Jumped out hi limit found p…"
type textarea "x"
type textarea "Found Pilot out tried lighting Pilot wouldn’t hold. Jumped out hi limit found P…"
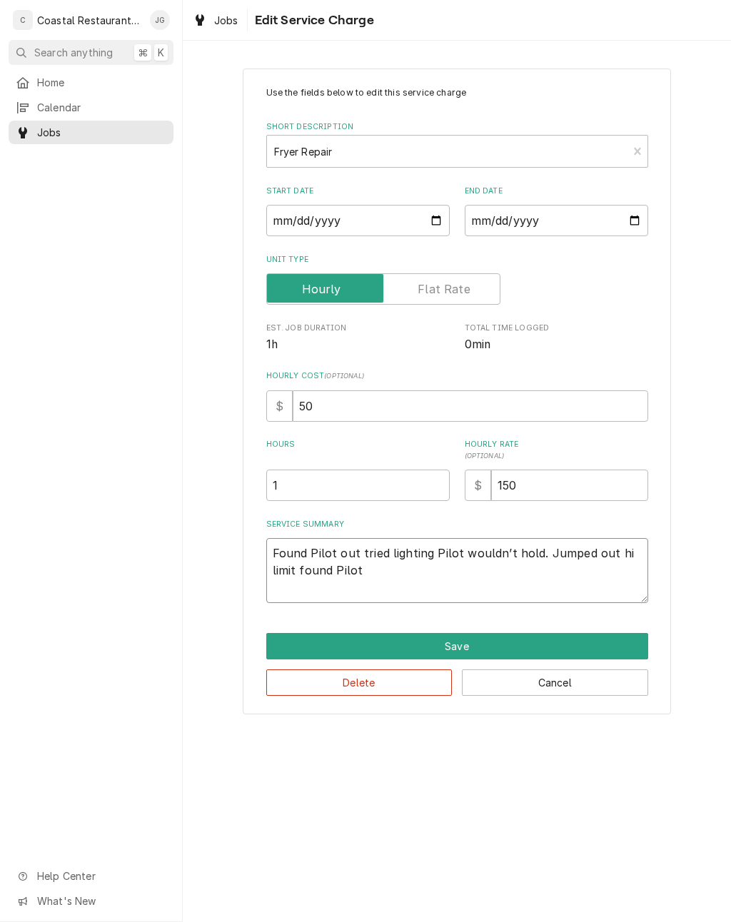
type textarea "x"
type textarea "Found Pilot out tried lighting Pilot wouldn’t hold. Jumped out hi limit found P…"
type textarea "x"
type textarea "Found Pilot out tried lighting Pilot wouldn’t hold. Jumped out hi limit found P…"
type textarea "x"
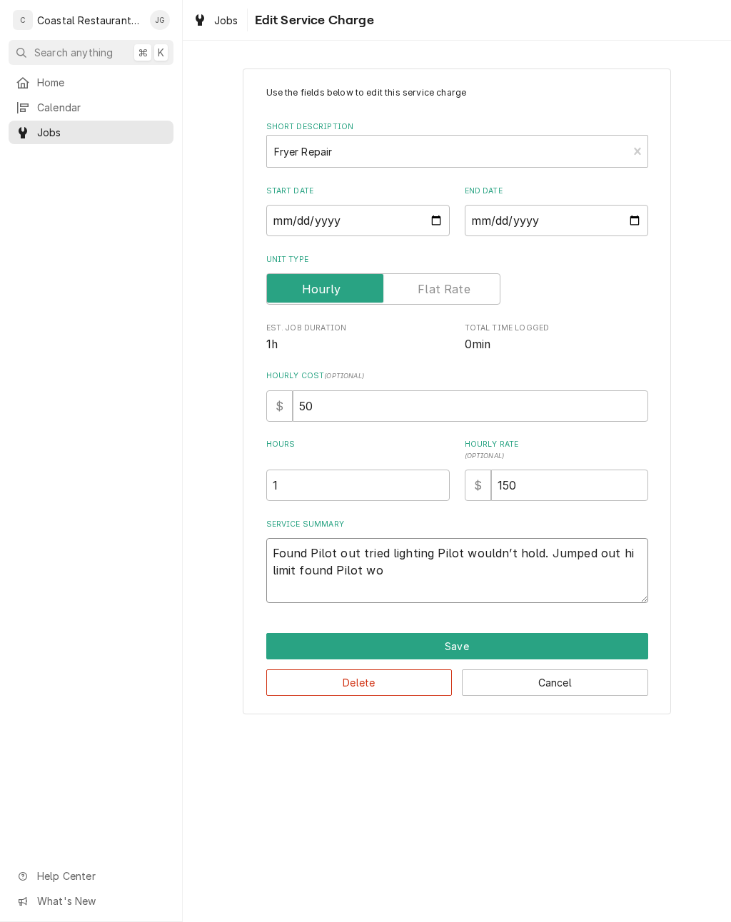
type textarea "Found Pilot out tried lighting Pilot wouldn’t hold. Jumped out hi limit found P…"
type textarea "x"
type textarea "Found Pilot out tried lighting Pilot wouldn’t hold. Jumped out hi limit found P…"
type textarea "x"
type textarea "Found Pilot out tried lighting Pilot wouldn’t hold. Jumped out hi limit found P…"
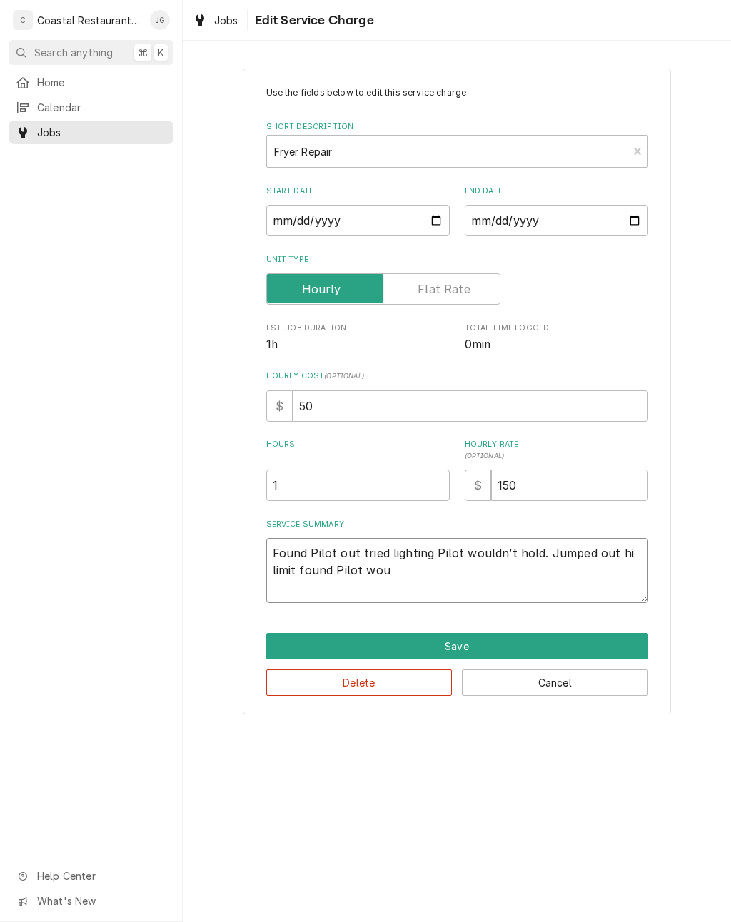
type textarea "x"
type textarea "Found Pilot out tried lighting Pilot wouldn’t hold. Jumped out hi limit found P…"
type textarea "x"
type textarea "Found Pilot out tried lighting Pilot wouldn’t hold. Jumped out hi limit found P…"
type textarea "x"
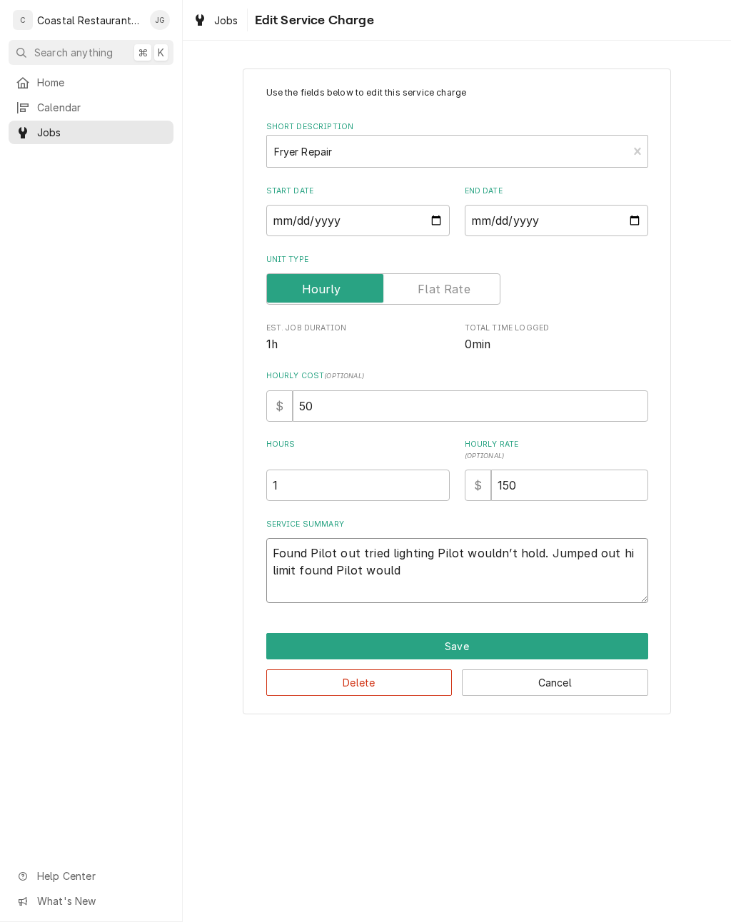
type textarea "Found Pilot out tried lighting Pilot wouldn’t hold. Jumped out hi limit found P…"
type textarea "x"
type textarea "Found Pilot out tried lighting Pilot wouldn’t hold. Jumped out hi limit found P…"
type textarea "x"
type textarea "Found Pilot out tried lighting Pilot wouldn’t hold. Jumped out hi limit found P…"
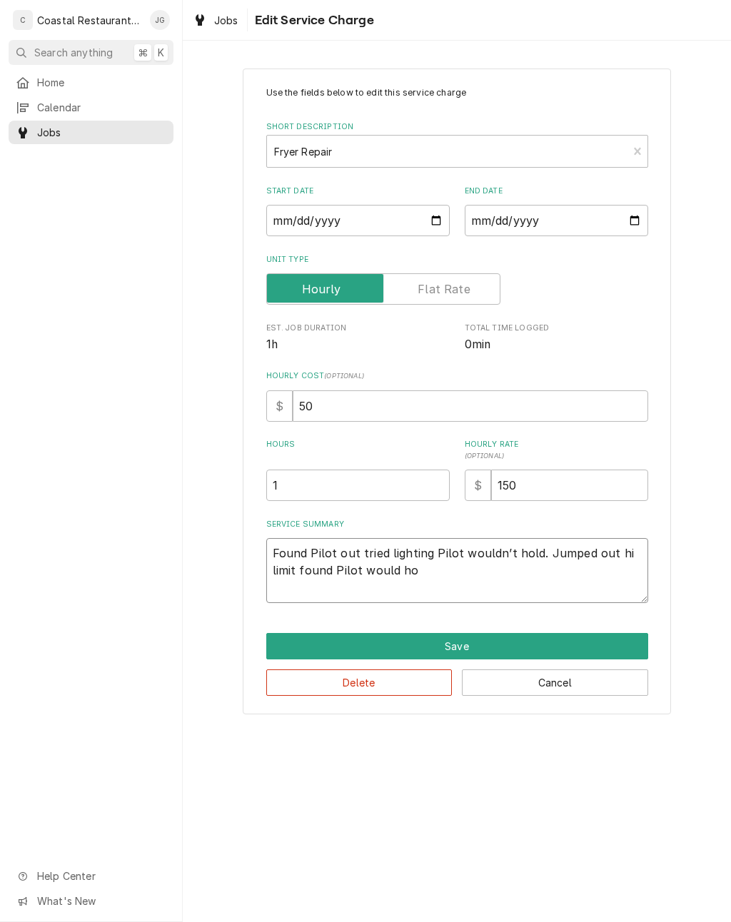
type textarea "x"
type textarea "Found Pilot out tried lighting Pilot wouldn’t hold. Jumped out hi limit found P…"
type textarea "x"
type textarea "Found Pilot out tried lighting Pilot wouldn’t hold. Jumped out hi limit found P…"
type textarea "x"
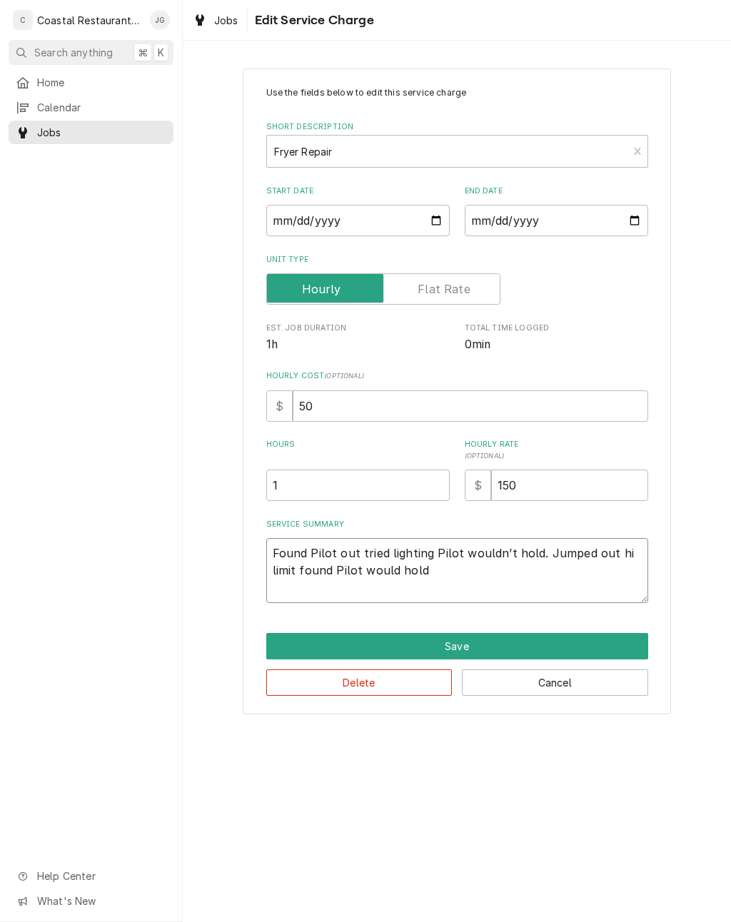
type textarea "Found Pilot out tried lighting Pilot wouldn’t hold. Jumped out hi limit found P…"
type textarea "x"
type textarea "Found Pilot out tried lighting Pilot wouldn’t hold. Jumped out hi limit found P…"
type textarea "x"
type textarea "Found Pilot out tried lighting Pilot wouldn’t hold. Jumped out hi limit found P…"
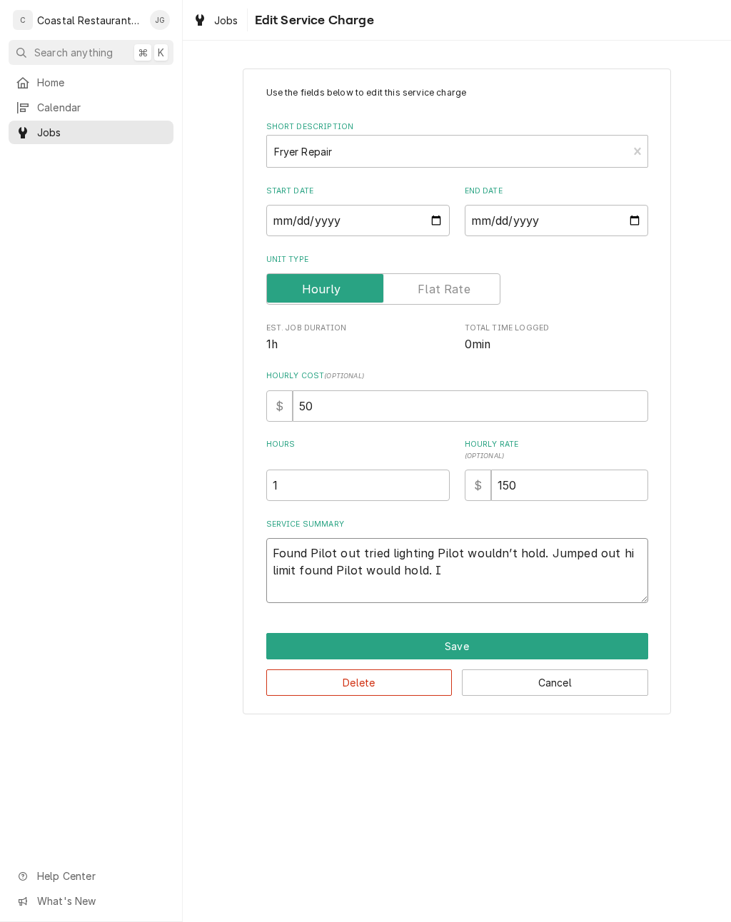
type textarea "x"
type textarea "Found Pilot out tried lighting Pilot wouldn’t hold. Jumped out hi limit found P…"
type textarea "x"
type textarea "Found Pilot out tried lighting Pilot wouldn’t hold. Jumped out hi limit found P…"
type textarea "x"
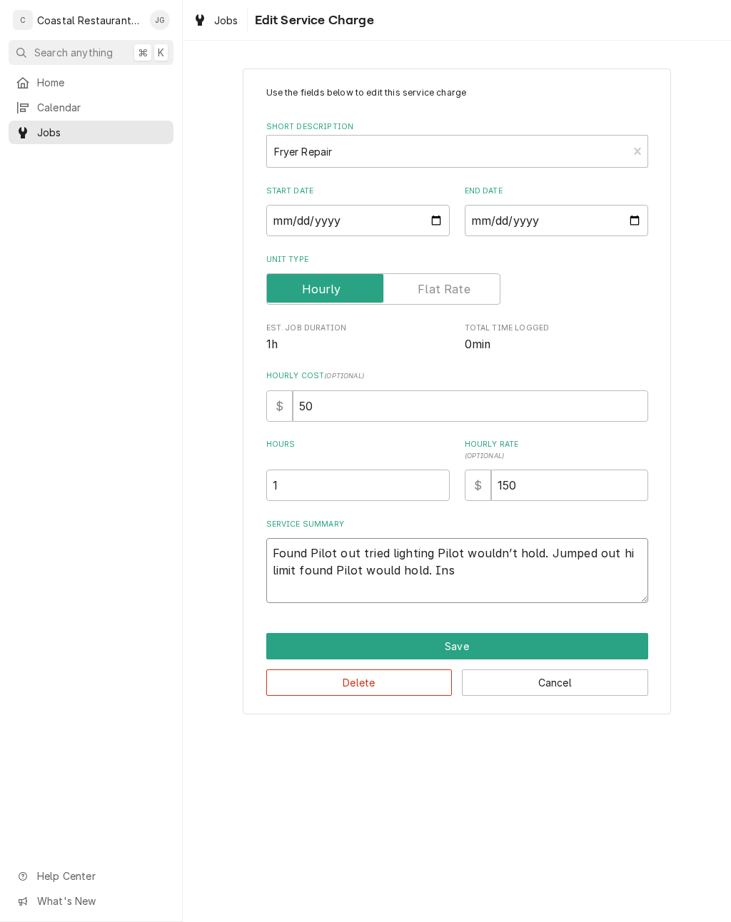
type textarea "Found Pilot out tried lighting Pilot wouldn’t hold. Jumped out hi limit found P…"
type textarea "x"
type textarea "Found Pilot out tried lighting Pilot wouldn’t hold. Jumped out hi limit found P…"
type textarea "x"
type textarea "Found Pilot out tried lighting Pilot wouldn’t hold. Jumped out hi limit found P…"
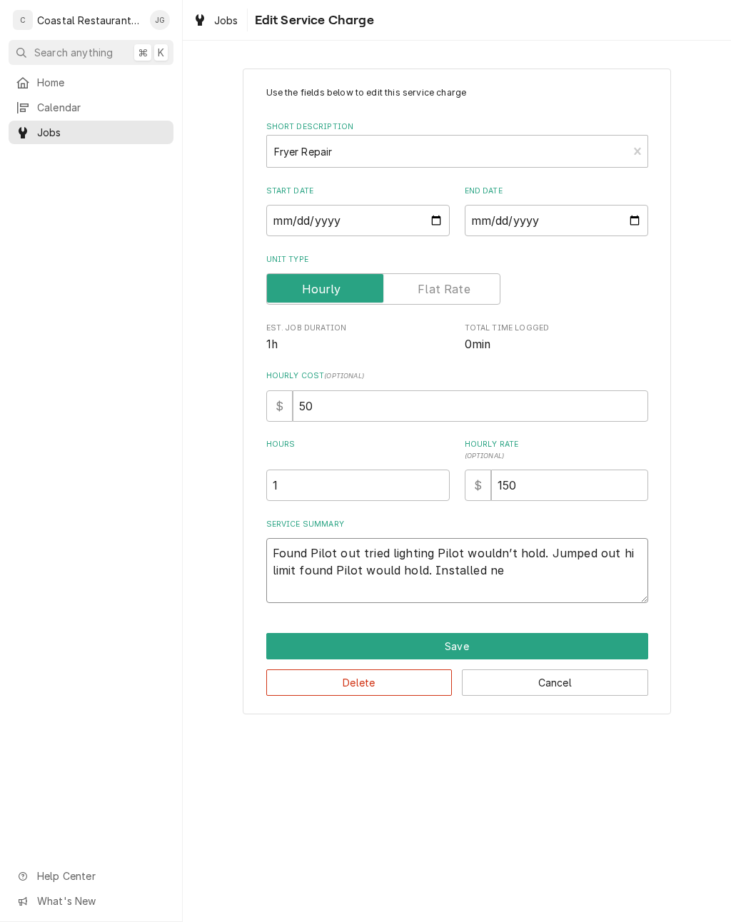
type textarea "x"
type textarea "Found Pilot out tried lighting Pilot wouldn’t hold. Jumped out hi limit found P…"
type textarea "x"
type textarea "Found Pilot out tried lighting Pilot wouldn’t hold. Jumped out hi limit found P…"
type textarea "x"
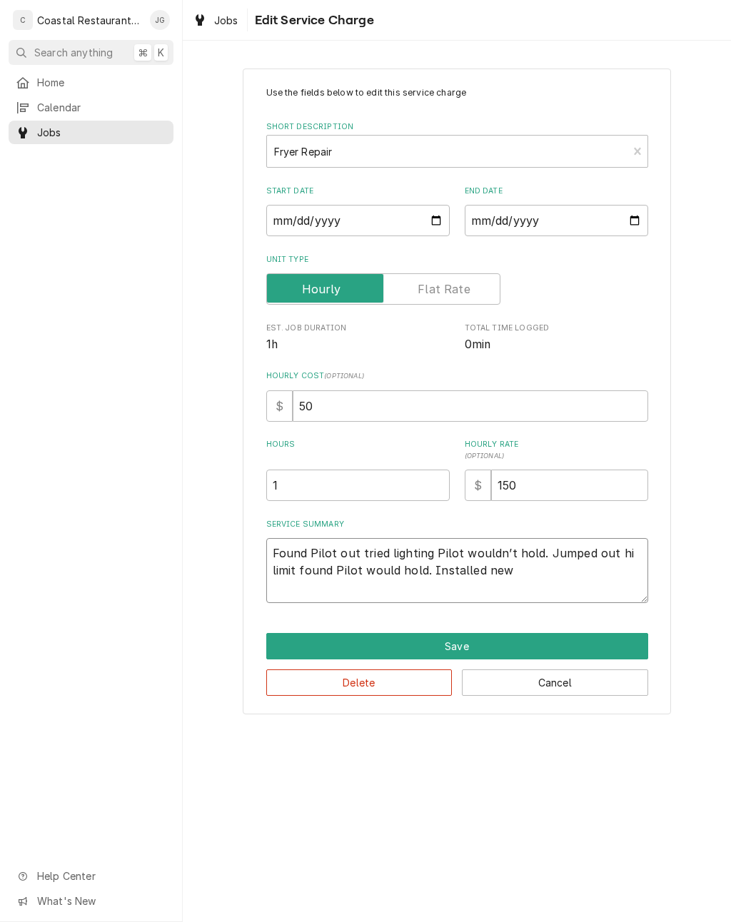
type textarea "Found Pilot out tried lighting Pilot wouldn’t hold. Jumped out hi limit found P…"
type textarea "x"
type textarea "Found Pilot out tried lighting Pilot wouldn’t hold. Jumped out hi limit found P…"
type textarea "x"
type textarea "Found Pilot out tried lighting Pilot wouldn’t hold. Jumped out hi limit found P…"
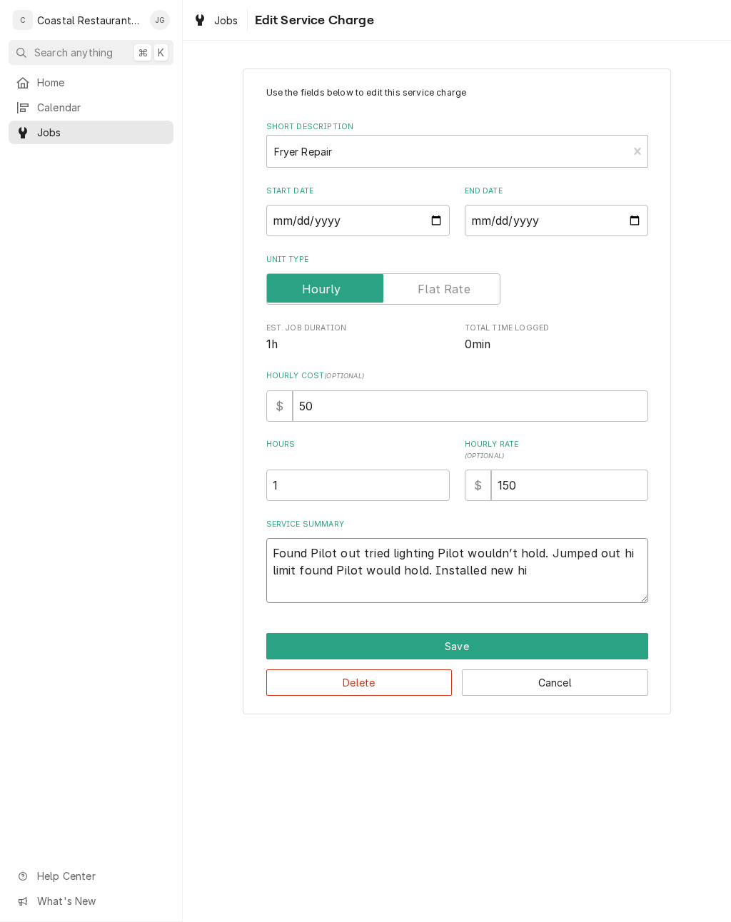
type textarea "x"
type textarea "Found Pilot out tried lighting Pilot wouldn’t hold. Jumped out hi limit found P…"
type textarea "x"
type textarea "Found Pilot out tried lighting Pilot wouldn’t hold. Jumped out hi limit found P…"
type textarea "x"
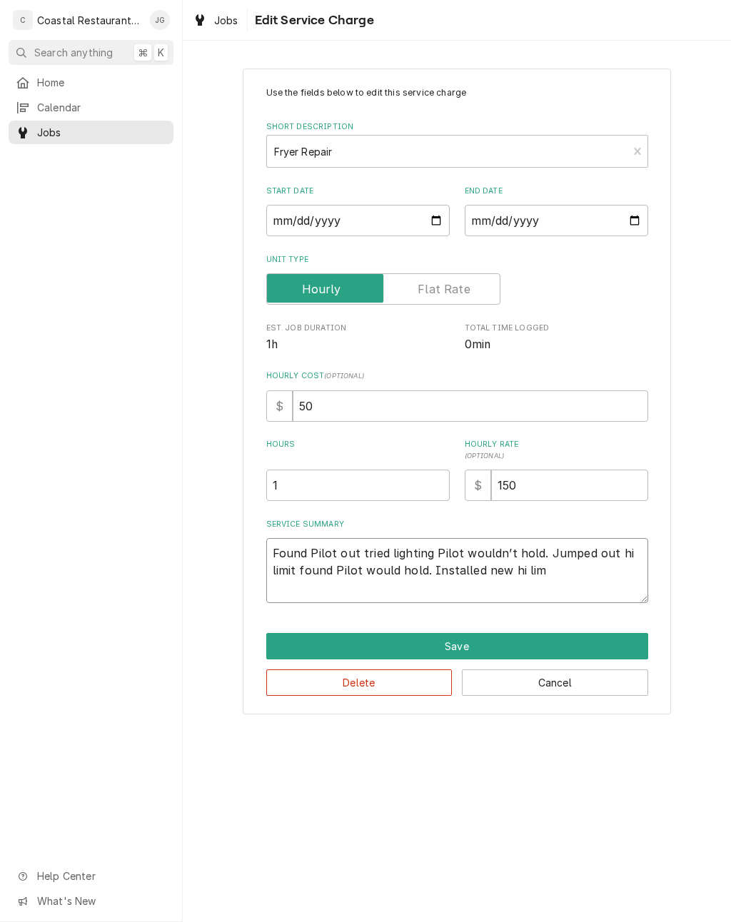
type textarea "Found Pilot out tried lighting Pilot wouldn’t hold. Jumped out hi limit found P…"
type textarea "x"
type textarea "Found Pilot out tried lighting Pilot wouldn’t hold. Jumped out hi limit found P…"
type textarea "x"
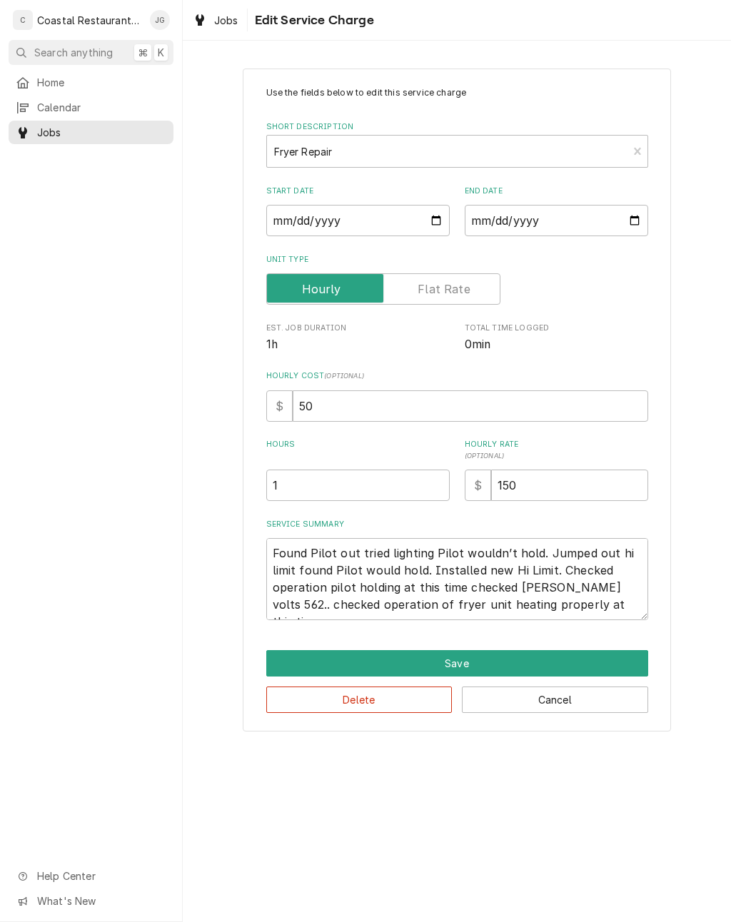
click at [679, 562] on div "Use the fields below to edit this service charge Short Description Fryer Repair…" at bounding box center [457, 400] width 548 height 688
click at [512, 658] on button "Save" at bounding box center [457, 663] width 382 height 26
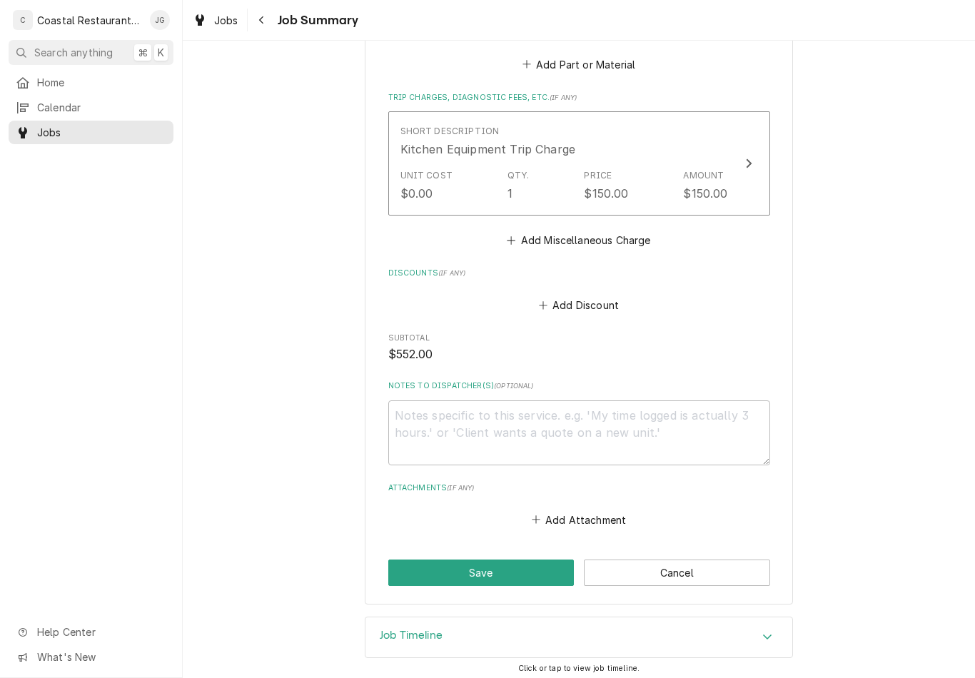
scroll to position [850, 0]
click at [482, 564] on button "Save" at bounding box center [481, 573] width 186 height 26
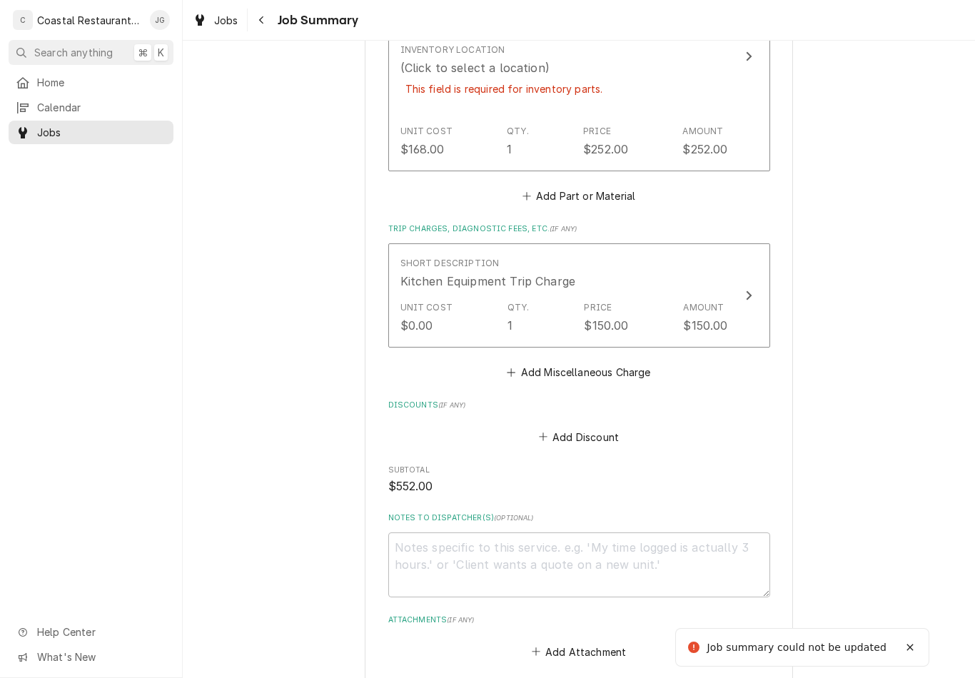
click at [647, 71] on div "Inventory Location (Click to select a location) This field is required for inve…" at bounding box center [564, 78] width 328 height 81
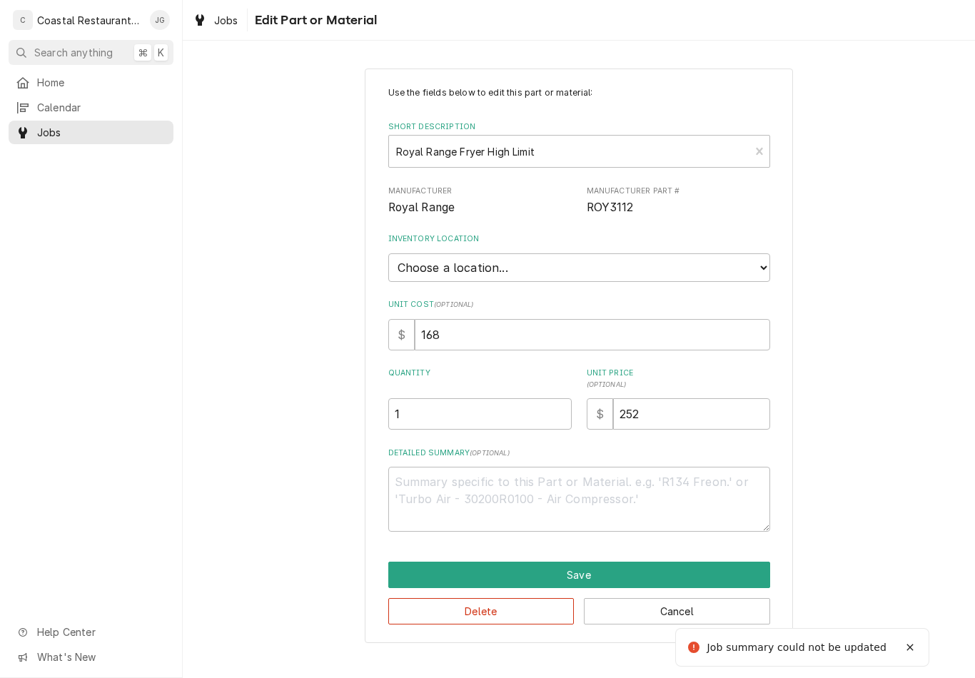
click at [730, 255] on select "Choose a location... Fenwick Warehouse James Gatton Truck Mike Lynch Truck Phil…" at bounding box center [579, 267] width 382 height 29
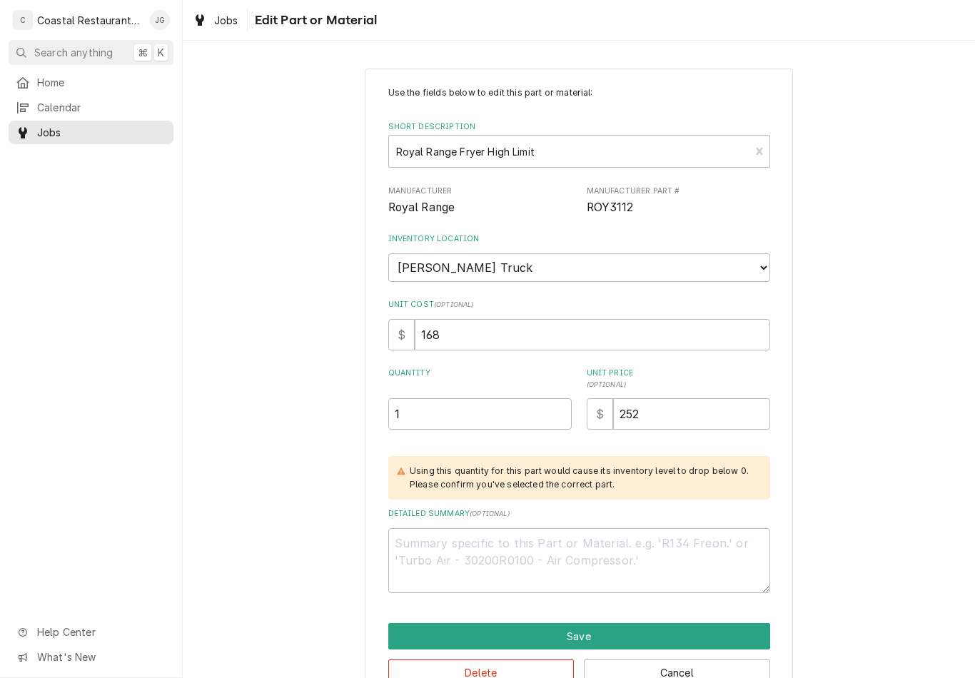
click at [632, 623] on button "Save" at bounding box center [579, 636] width 382 height 26
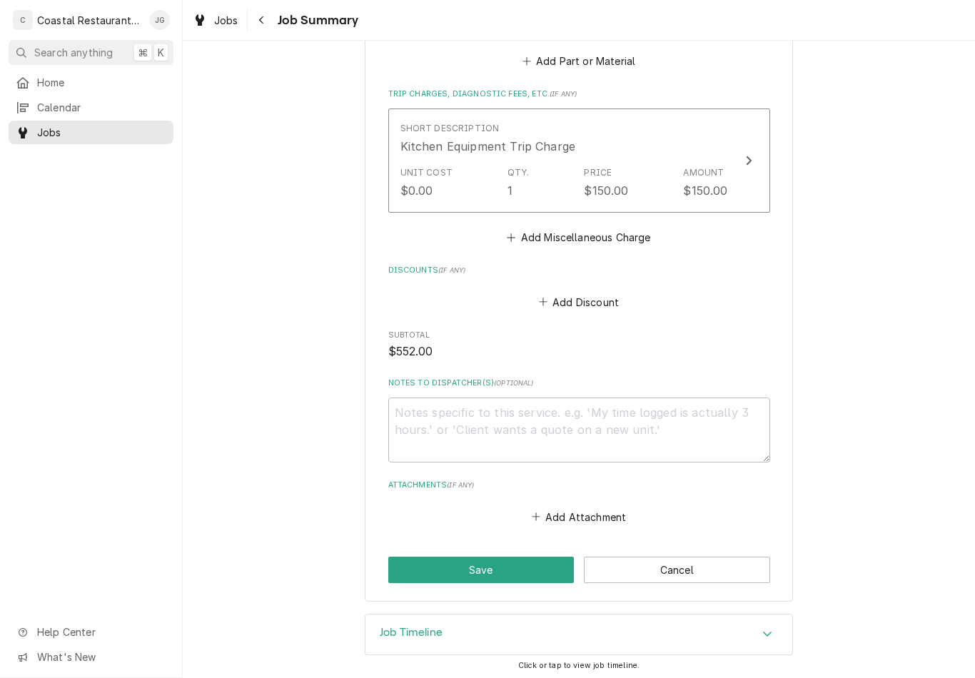
scroll to position [980, 0]
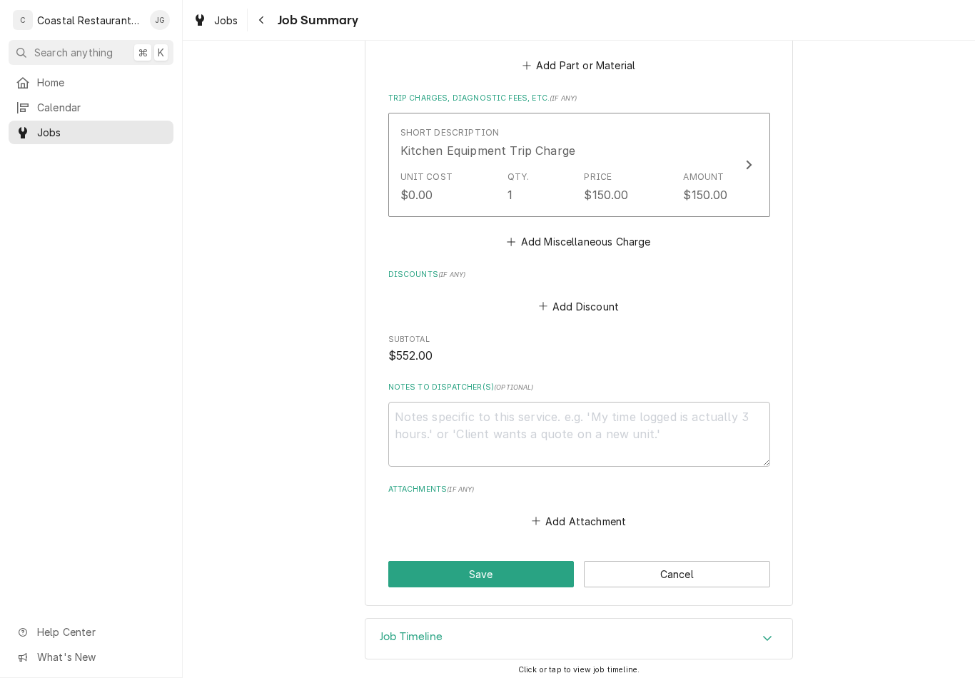
click at [516, 571] on button "Save" at bounding box center [481, 574] width 186 height 26
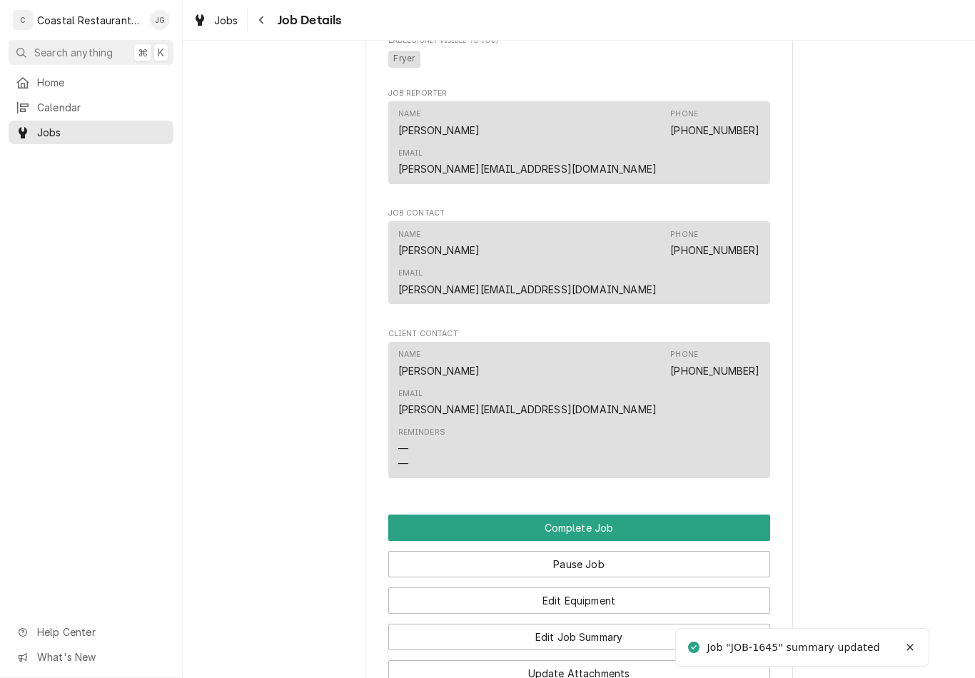
scroll to position [1049, 0]
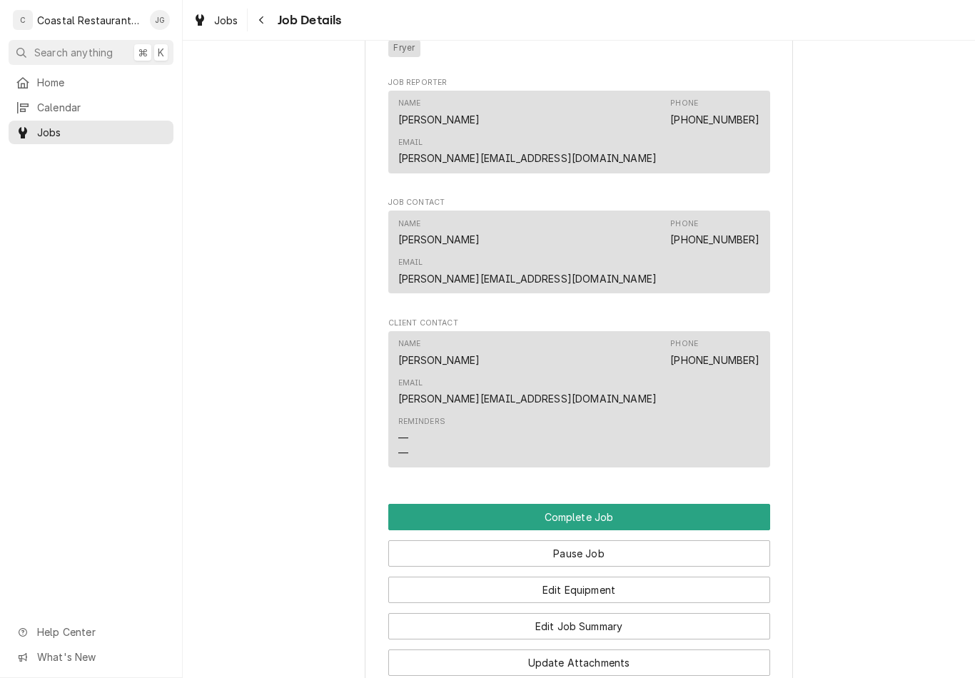
click at [596, 504] on button "Complete Job" at bounding box center [579, 517] width 382 height 26
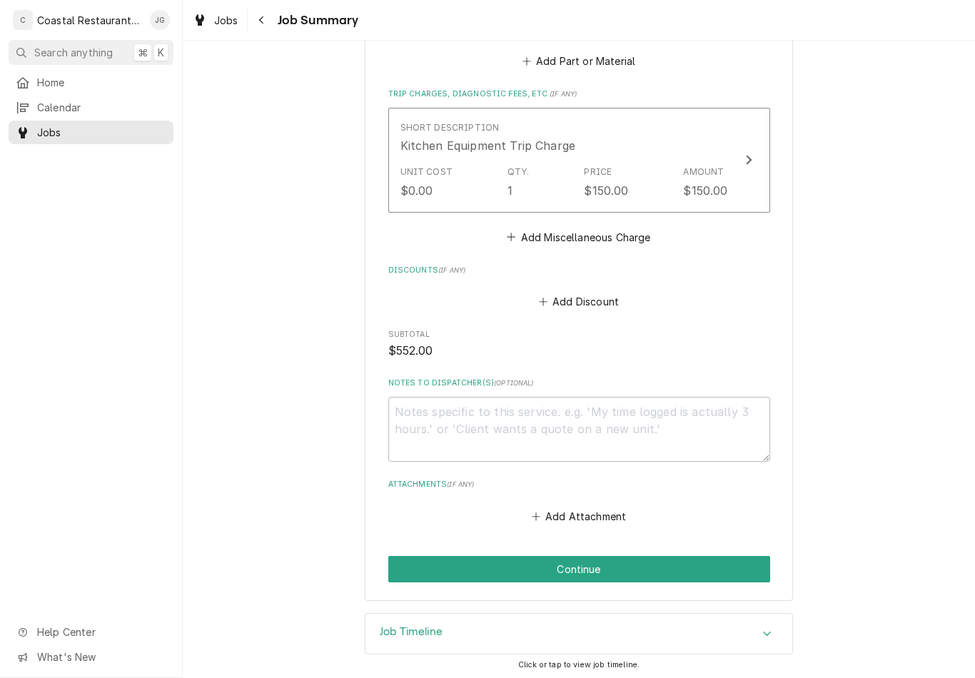
scroll to position [894, 0]
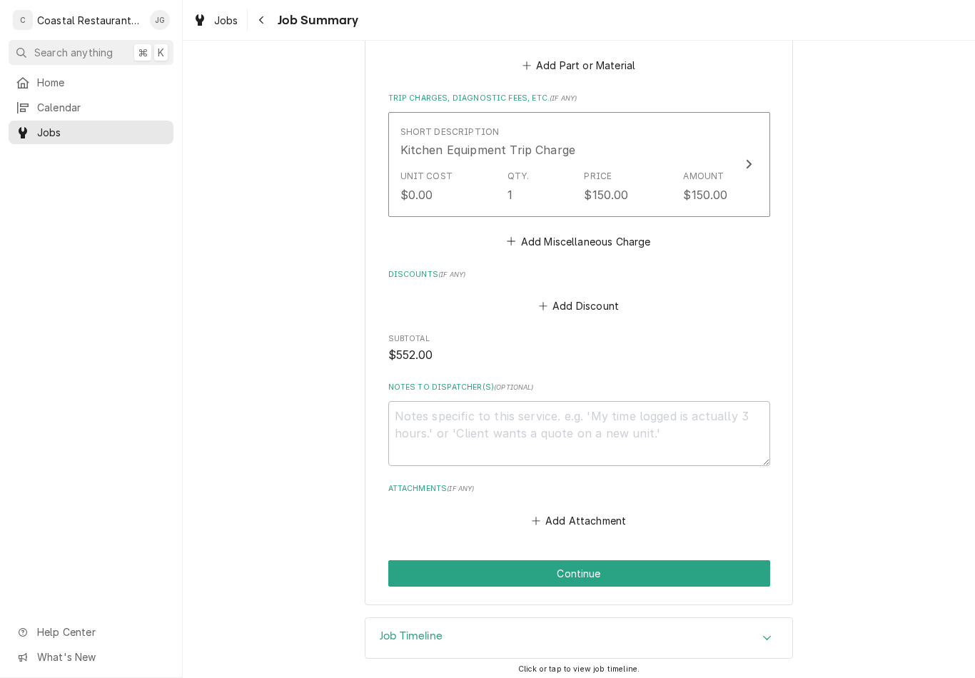
click at [611, 560] on button "Continue" at bounding box center [579, 573] width 382 height 26
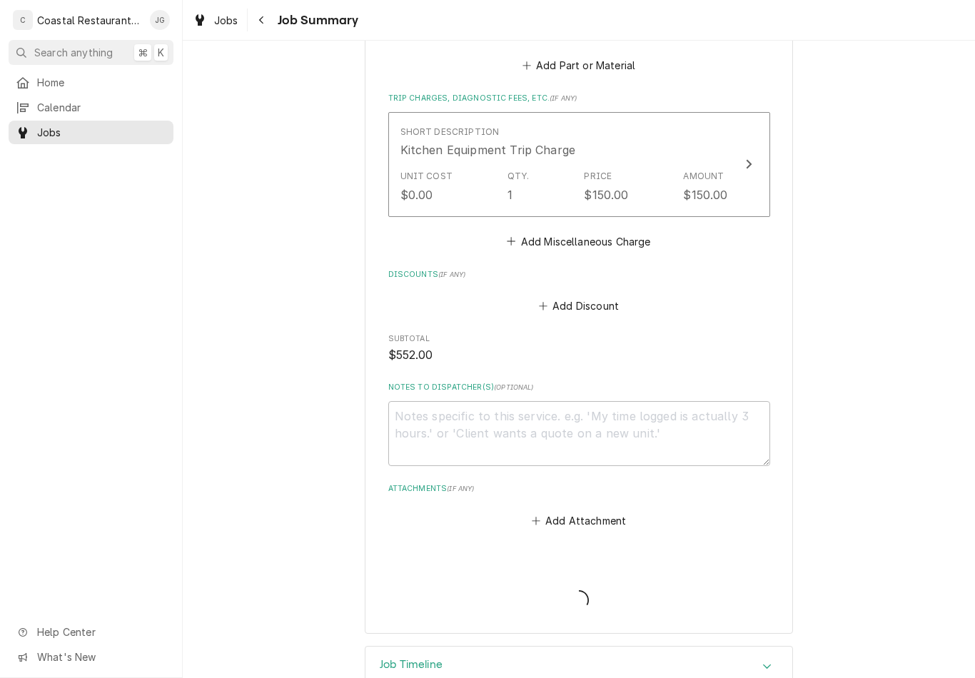
type textarea "x"
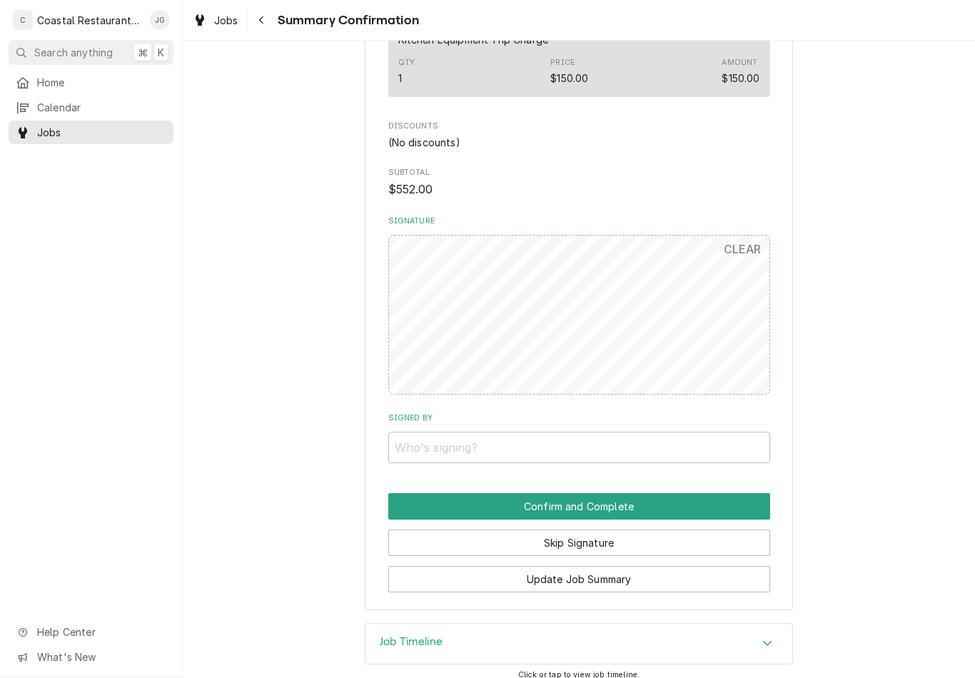
scroll to position [851, 0]
click at [568, 432] on input "Signed By" at bounding box center [579, 447] width 382 height 31
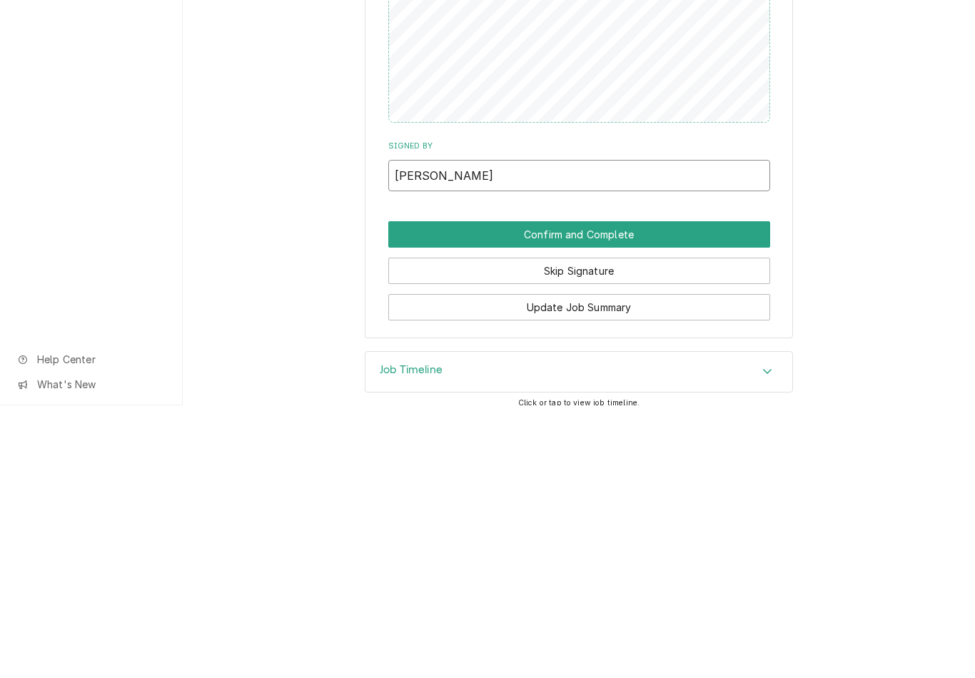
type input "[PERSON_NAME]"
click at [615, 494] on button "Confirm and Complete" at bounding box center [579, 507] width 382 height 26
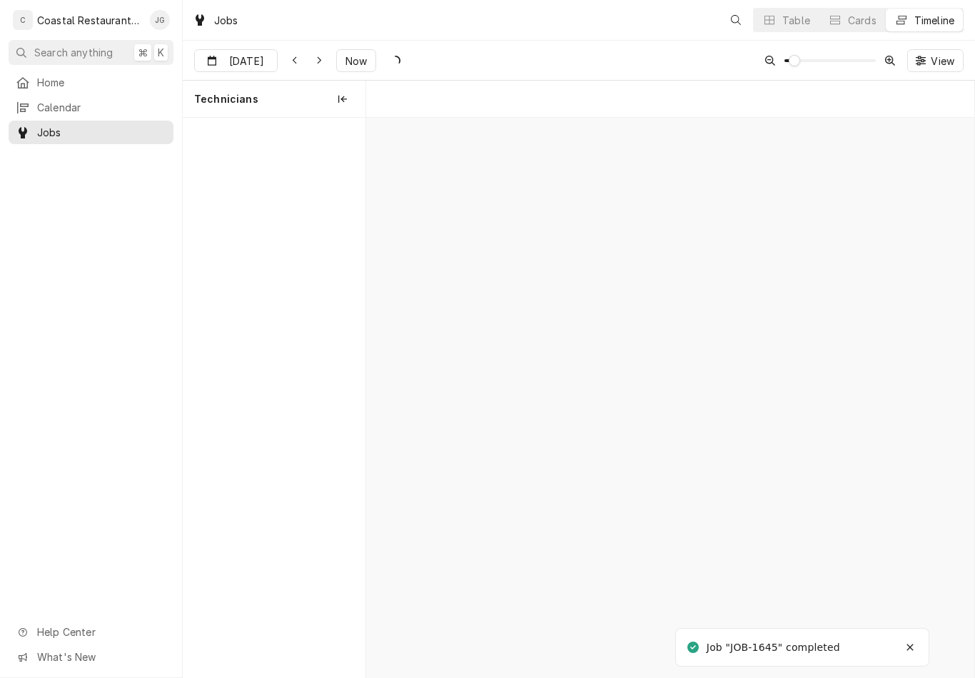
scroll to position [0, 12046]
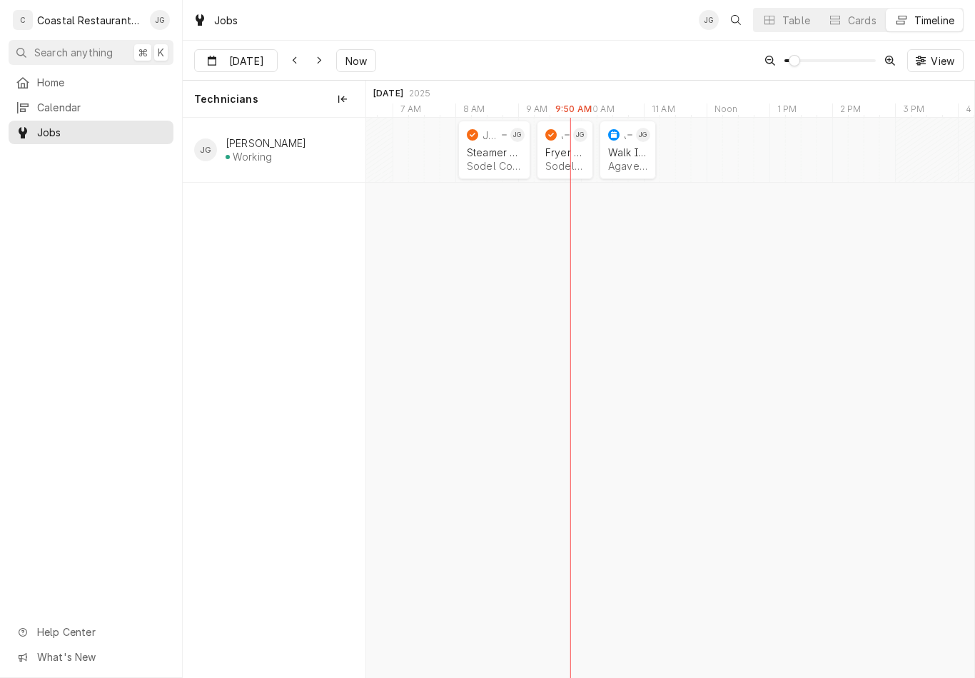
click at [627, 156] on div "Walk In Cooler" at bounding box center [627, 152] width 39 height 12
